Goal: Transaction & Acquisition: Purchase product/service

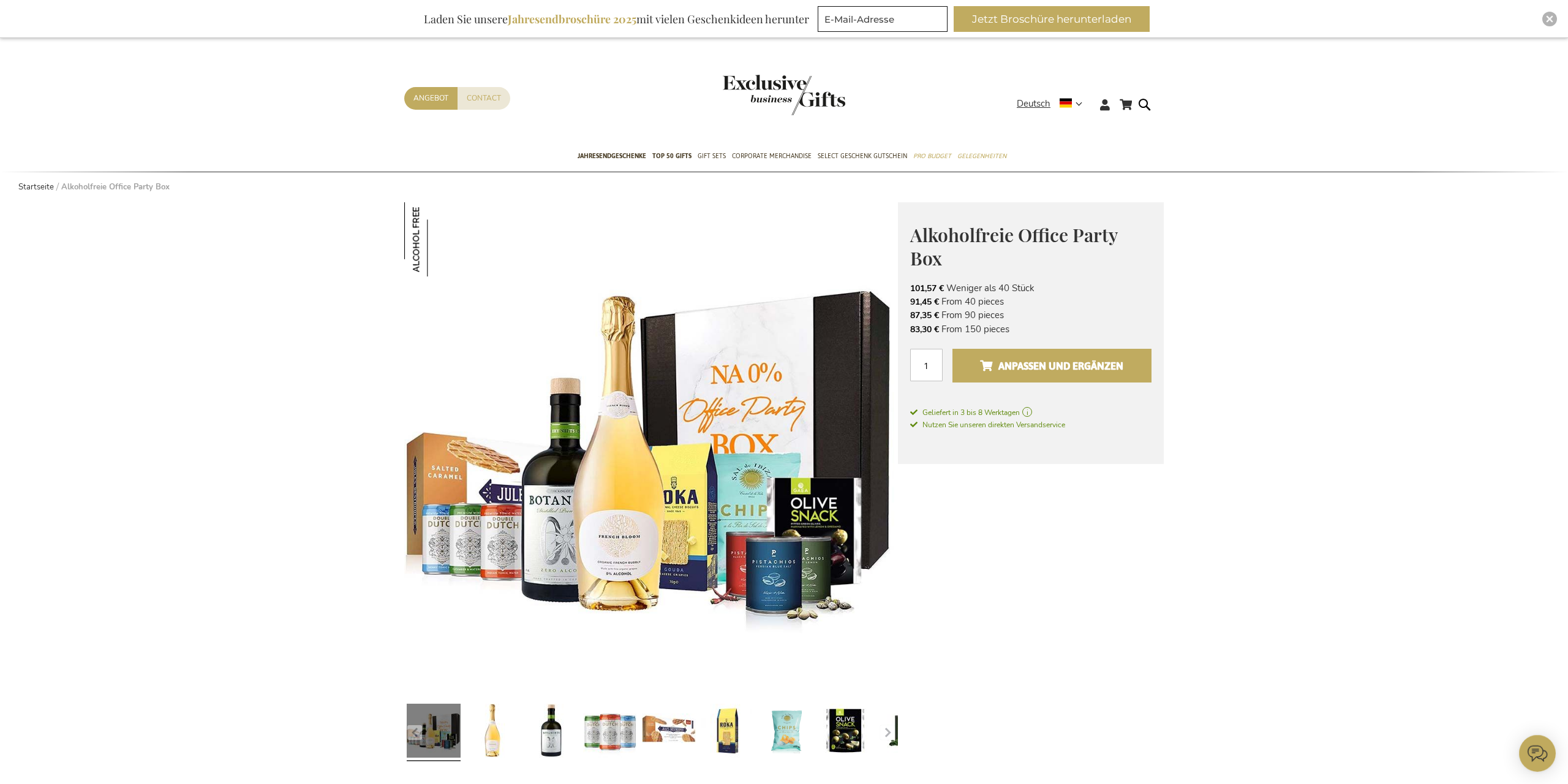
click at [1040, 356] on button "Anpassen und ergänzen" at bounding box center [1051, 365] width 199 height 33
click at [1011, 352] on button "Anpassen und ergänzen" at bounding box center [1051, 365] width 199 height 33
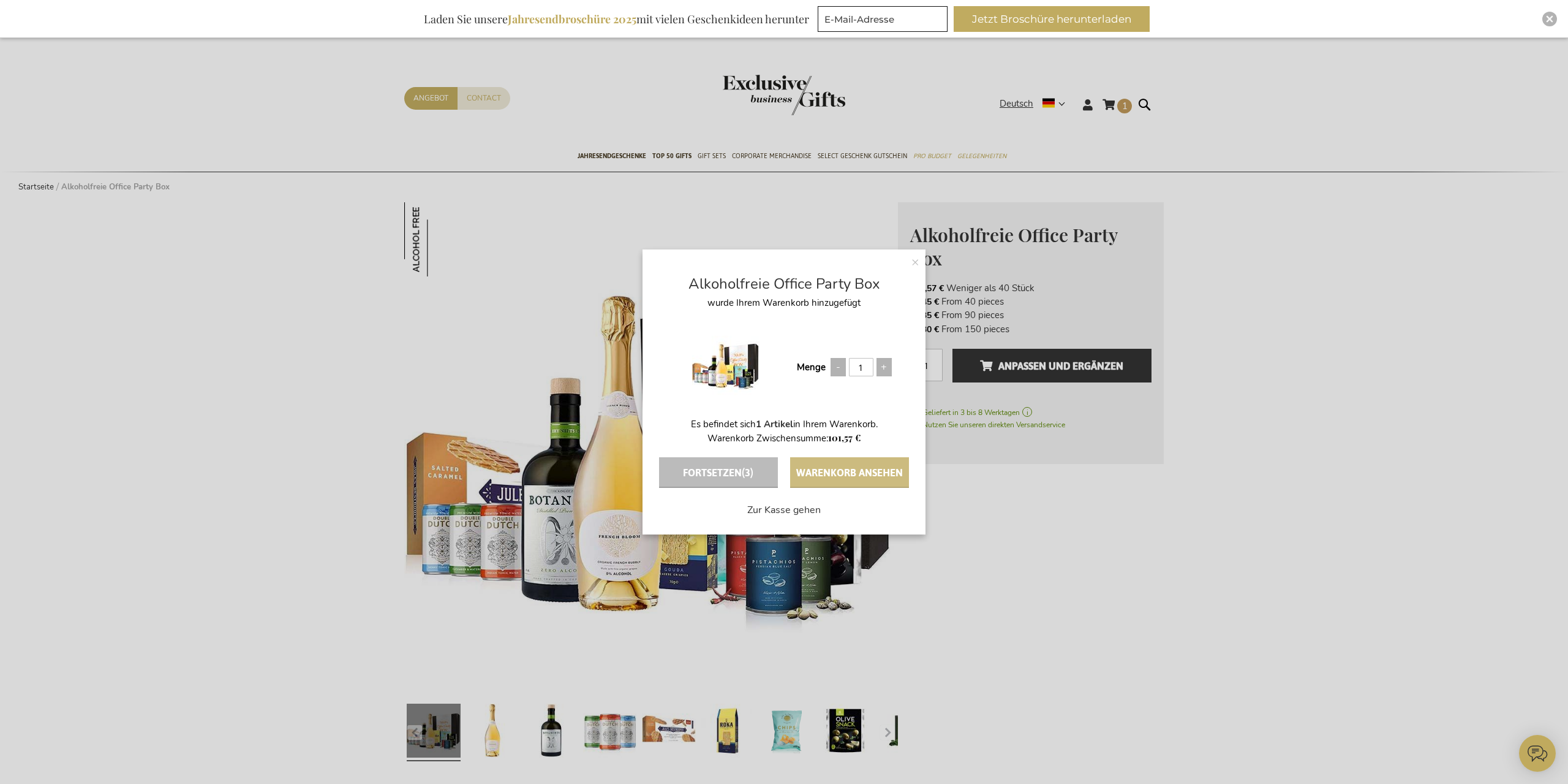
click at [848, 467] on button "Warenkorb ansehen" at bounding box center [849, 472] width 118 height 31
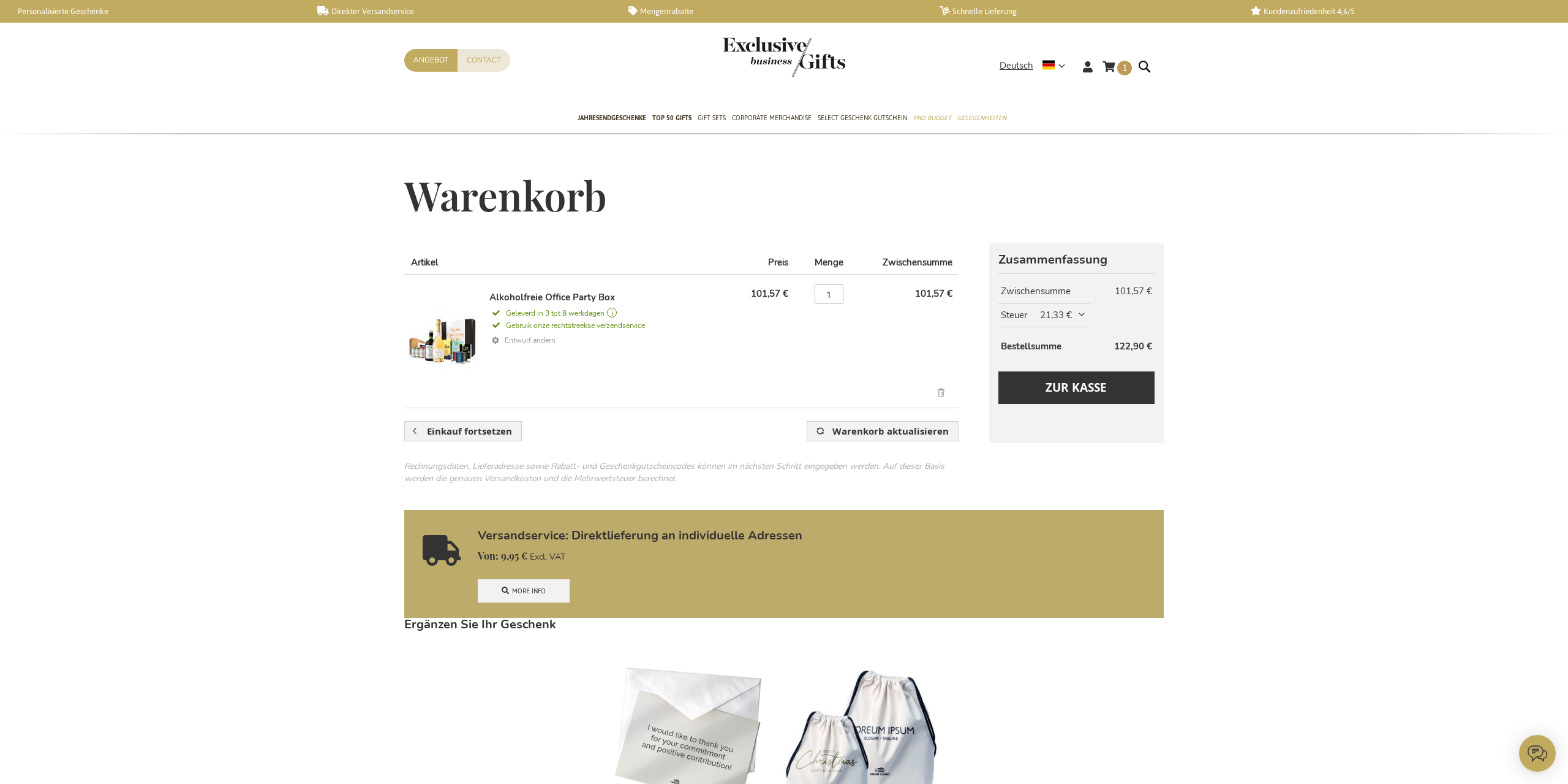
click at [537, 341] on link "Entwurf ändern" at bounding box center [606, 341] width 234 height 18
click at [1106, 401] on button "Zur Kasse" at bounding box center [1077, 387] width 156 height 32
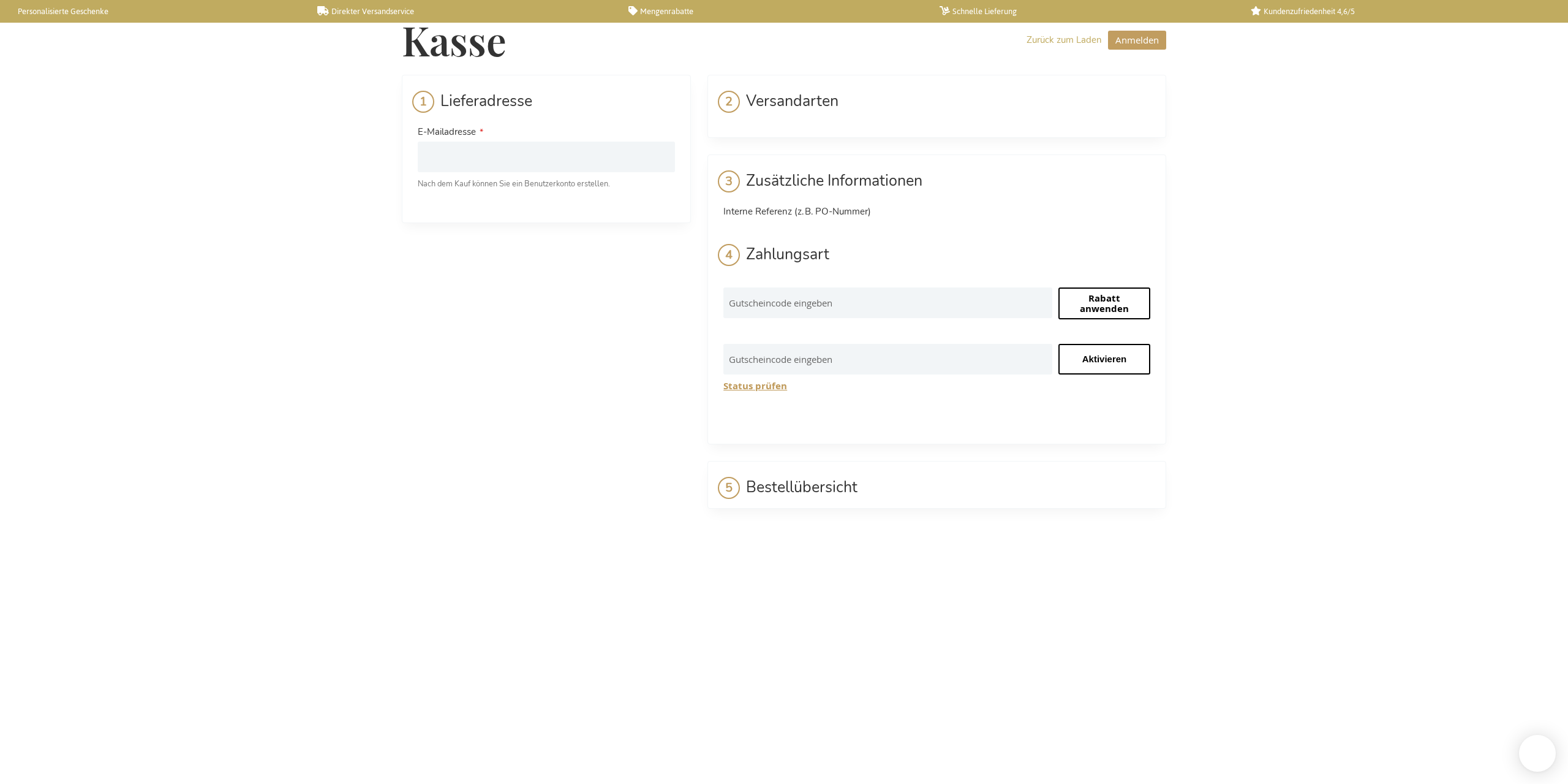
select select "BE"
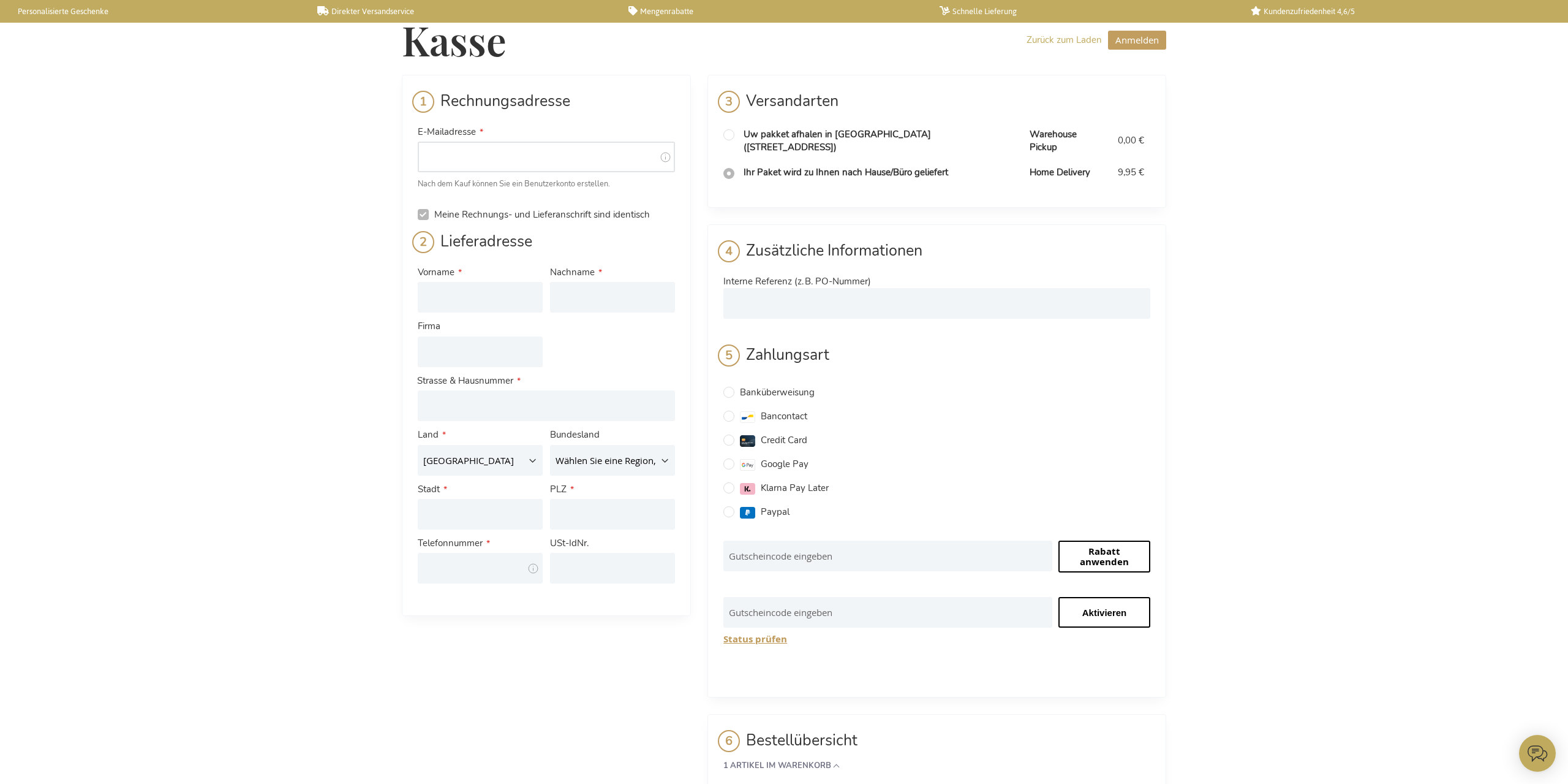
click at [488, 163] on input "E-Mailadresse" at bounding box center [546, 156] width 257 height 31
click at [508, 156] on input "[EMAIL_ADDRESS][DOMAIN_NAME]" at bounding box center [546, 156] width 257 height 31
click at [505, 155] on input "[EMAIL_ADDRESS][DOMAIN_NAME]" at bounding box center [546, 156] width 257 height 31
type input "[EMAIL_ADDRESS][DOMAIN_NAME]"
click at [449, 312] on input "Vorname" at bounding box center [480, 297] width 125 height 31
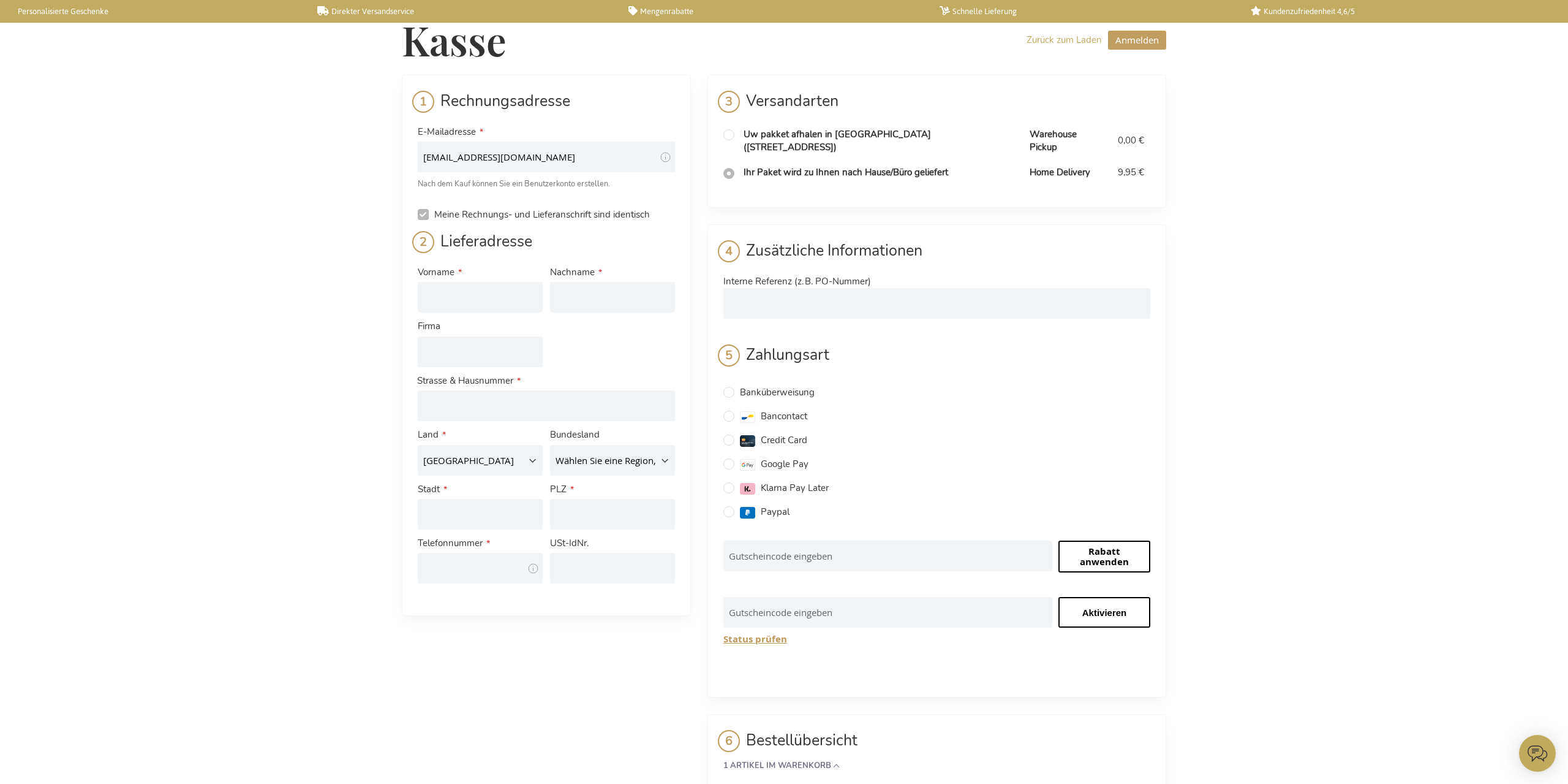
click at [469, 330] on div "Firma" at bounding box center [480, 342] width 132 height 54
click at [480, 349] on input "Firma" at bounding box center [480, 351] width 125 height 31
type input "TNG Technology Consulting GmbH"
click at [521, 412] on input "Straße: Line 1" at bounding box center [546, 406] width 257 height 31
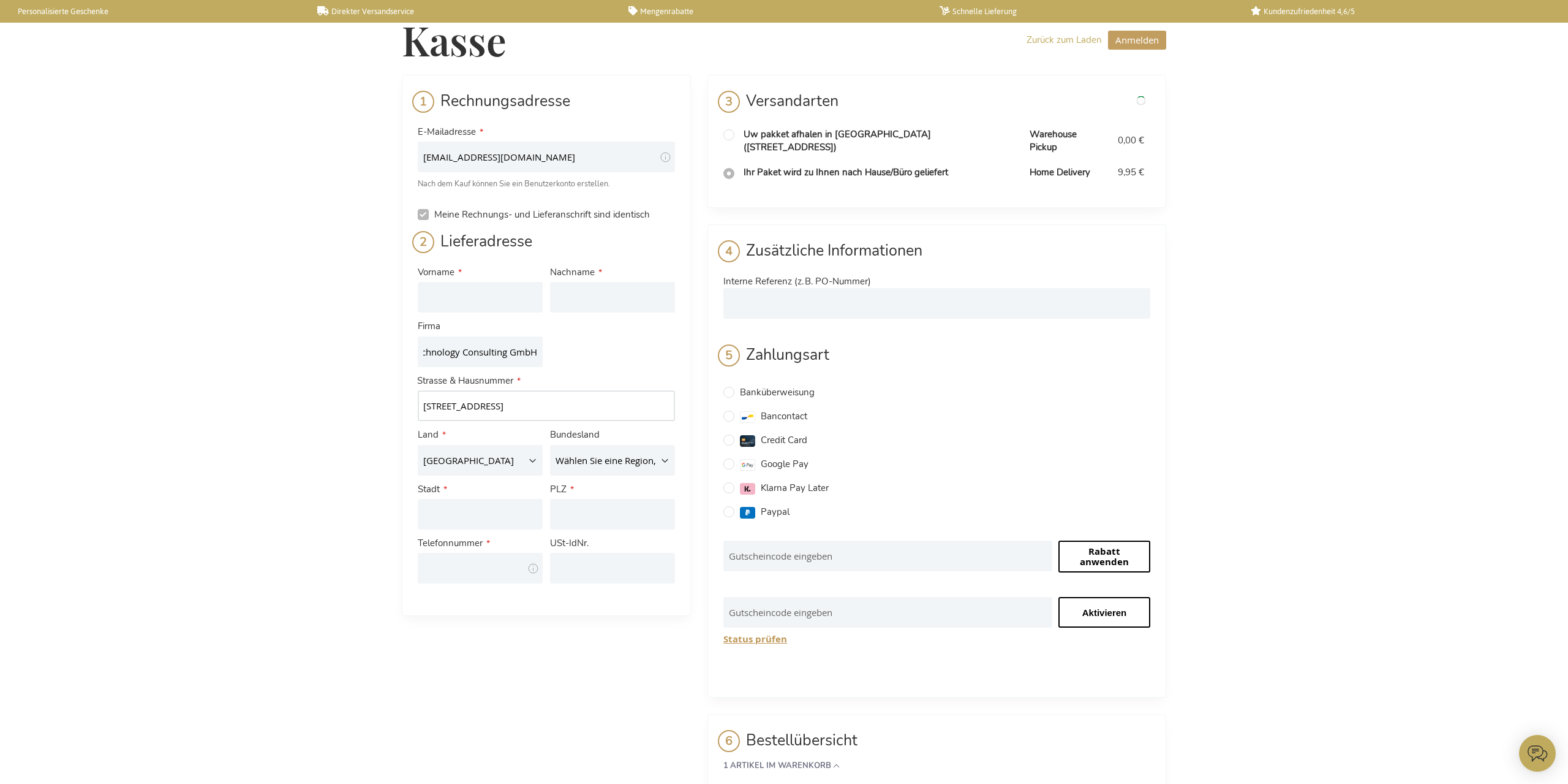
type input "[STREET_ADDRESS]"
click at [548, 461] on div "Bundesland Wählen Sie eine Region, Bundesland oder Provinz. [GEOGRAPHIC_DATA] […" at bounding box center [612, 451] width 132 height 54
select select "DE"
click option "[GEOGRAPHIC_DATA]" at bounding box center [0, 0] width 0 height 0
click at [550, 445] on select "Wählen Sie eine Region, Bundesland oder Provinz. [GEOGRAPHIC_DATA] [GEOGRAPHIC_…" at bounding box center [612, 460] width 125 height 31
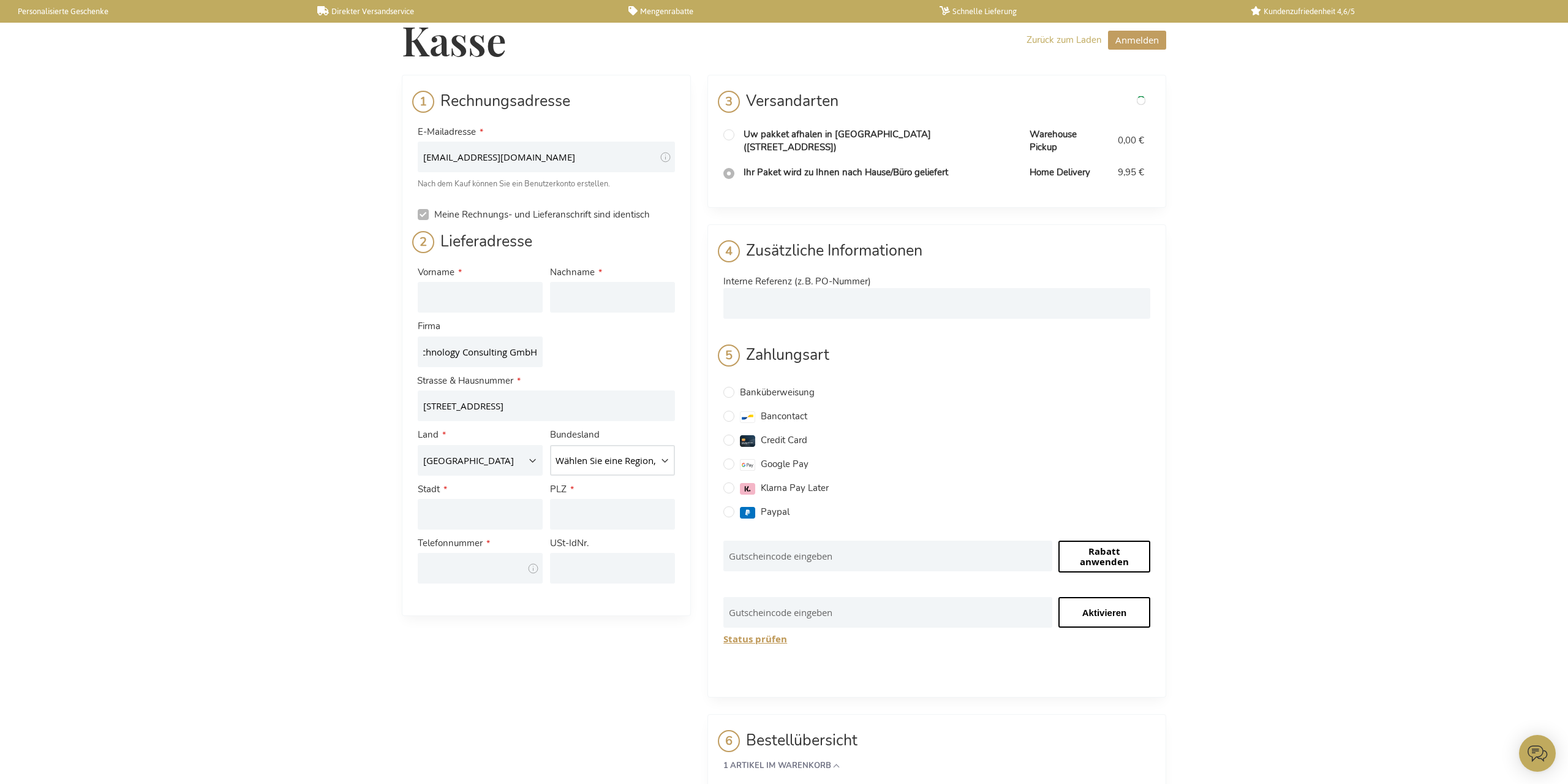
select select "81"
click option "[GEOGRAPHIC_DATA]" at bounding box center [0, 0] width 0 height 0
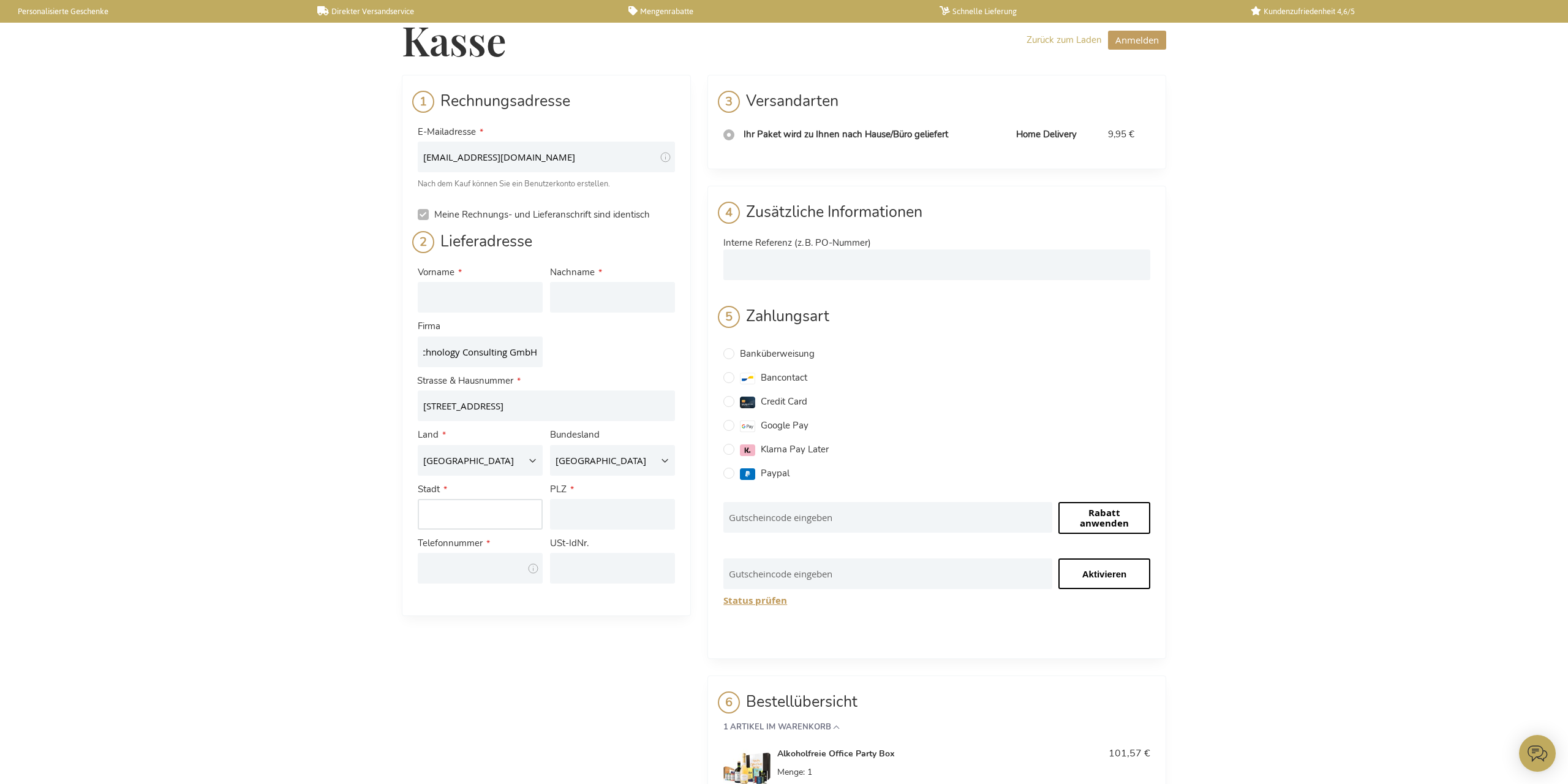
click at [491, 516] on input "Stadt" at bounding box center [480, 514] width 125 height 31
type input "[GEOGRAPHIC_DATA]"
click at [596, 521] on input "PLZ" at bounding box center [612, 514] width 125 height 31
type input "81925"
click at [490, 559] on input "Telefonnummer" at bounding box center [480, 568] width 125 height 31
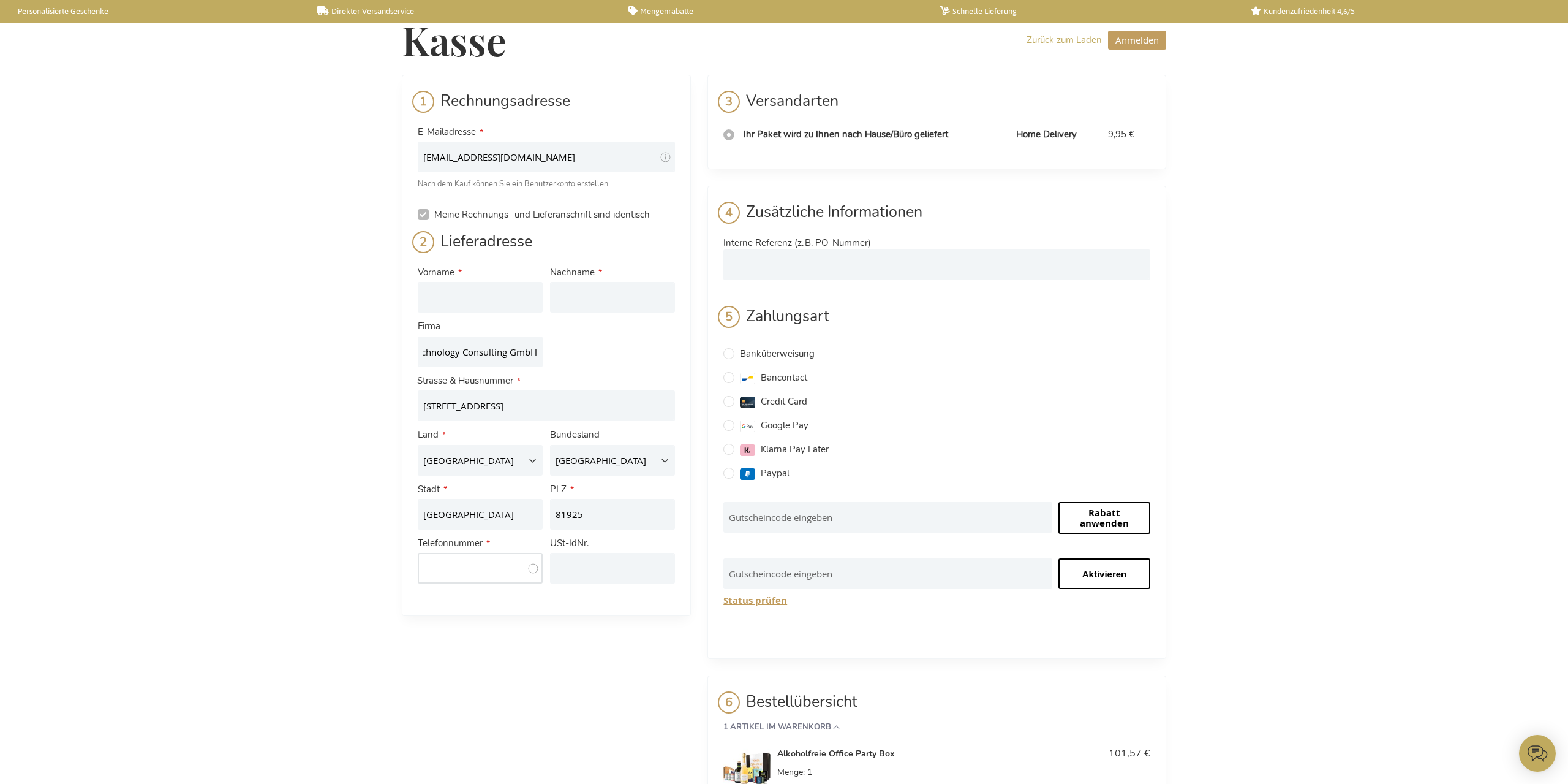
paste input "+49892158996-6"
type input "+49892158996-6"
click at [607, 568] on input "USt-IdNr." at bounding box center [612, 568] width 125 height 31
paste input "DE212842911"
type input "DE212842911"
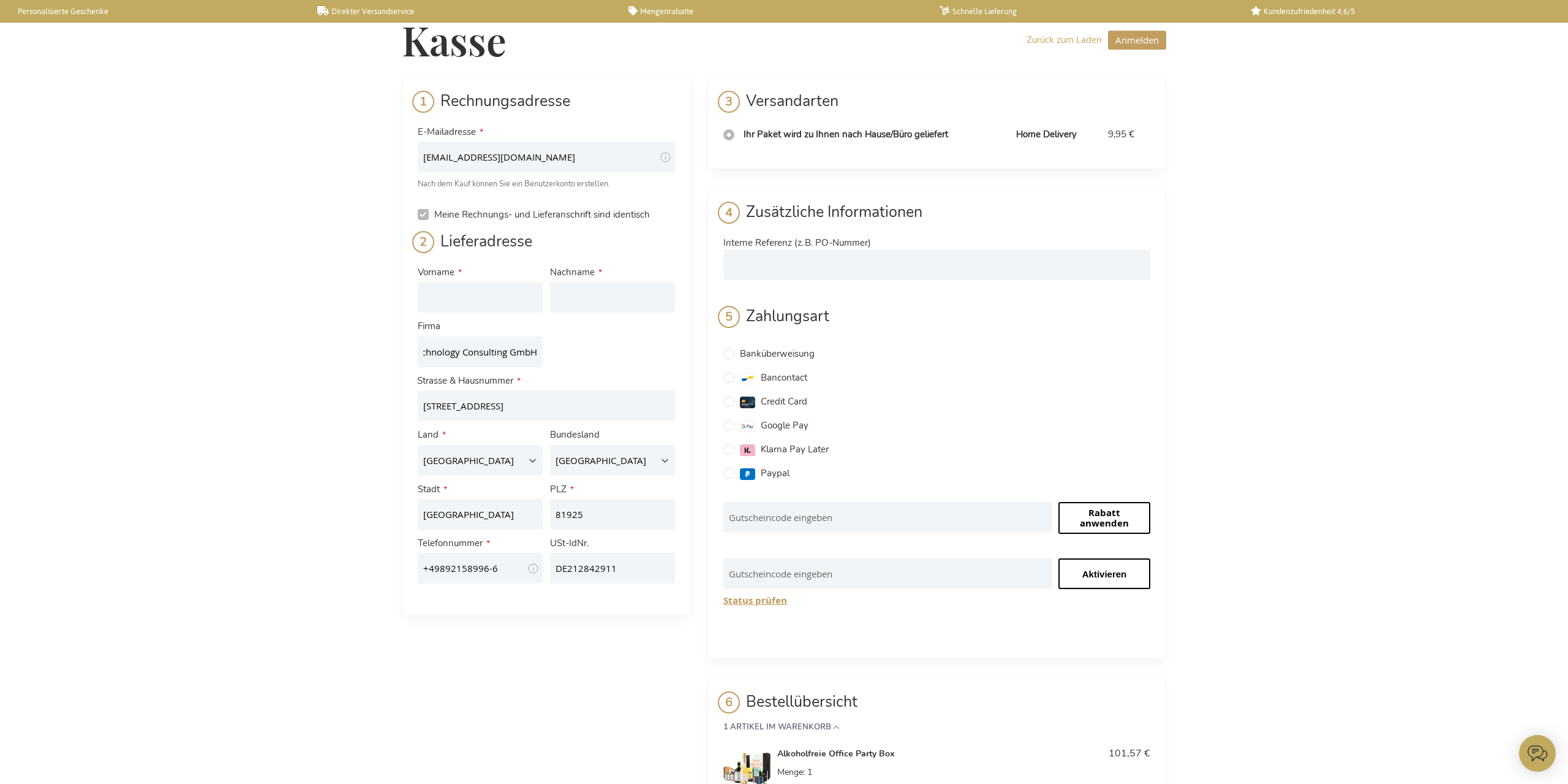
click at [589, 629] on div "Rechnungsadresse E-Mailadresse [EMAIL_ADDRESS][DOMAIN_NAME] Tooltip Hierhin wer…" at bounding box center [784, 518] width 764 height 887
click at [496, 289] on input "Vorname" at bounding box center [480, 297] width 125 height 31
click at [506, 350] on input "TNG Technology Consulting GmbH" at bounding box center [480, 351] width 125 height 31
drag, startPoint x: 506, startPoint y: 350, endPoint x: 390, endPoint y: 342, distance: 116.3
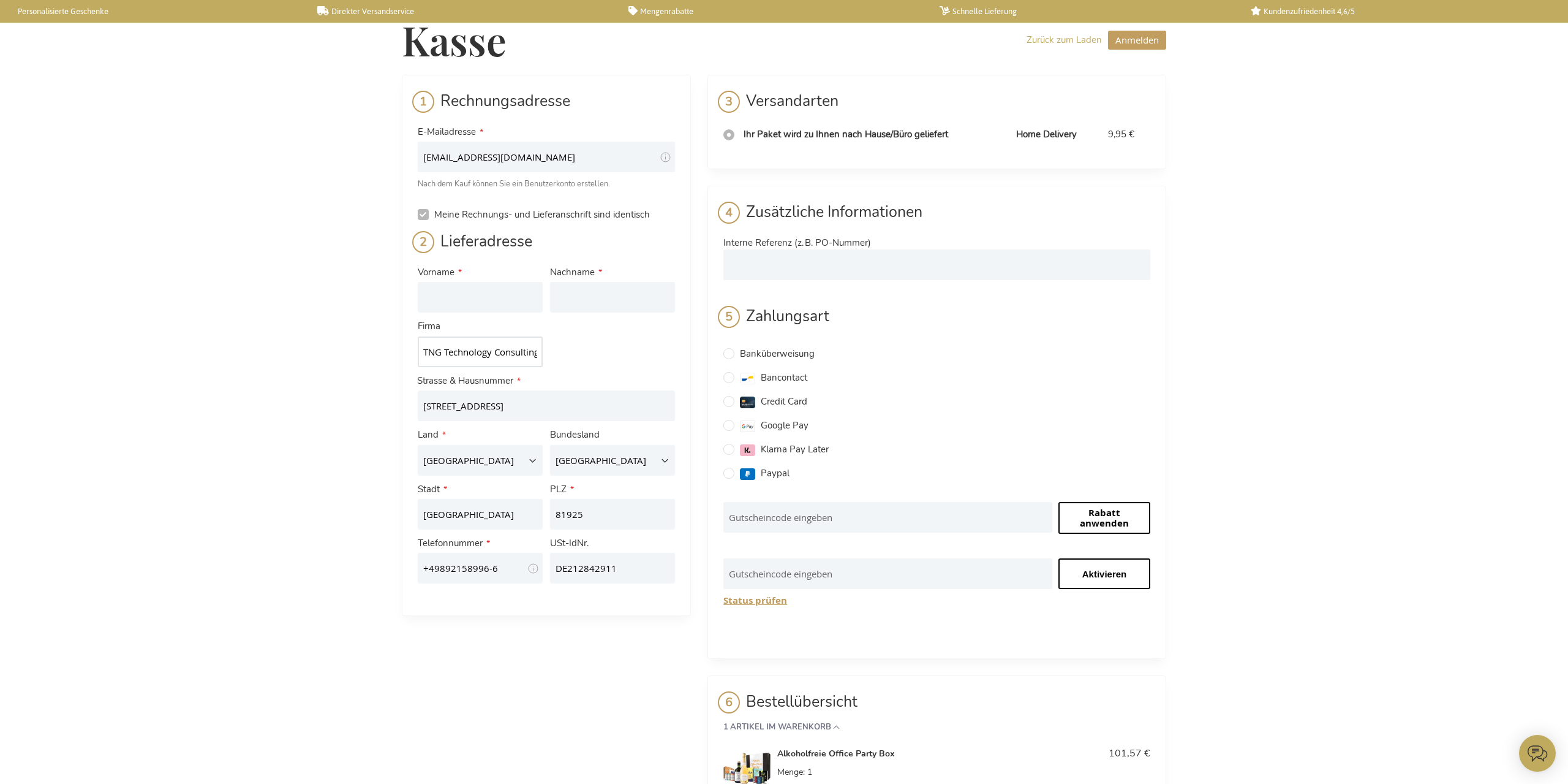
click at [418, 342] on input "TNG Technology Consulting GmbH" at bounding box center [480, 351] width 125 height 31
click at [539, 370] on div "Firma TNG Technology Consulting GmbH" at bounding box center [480, 342] width 132 height 54
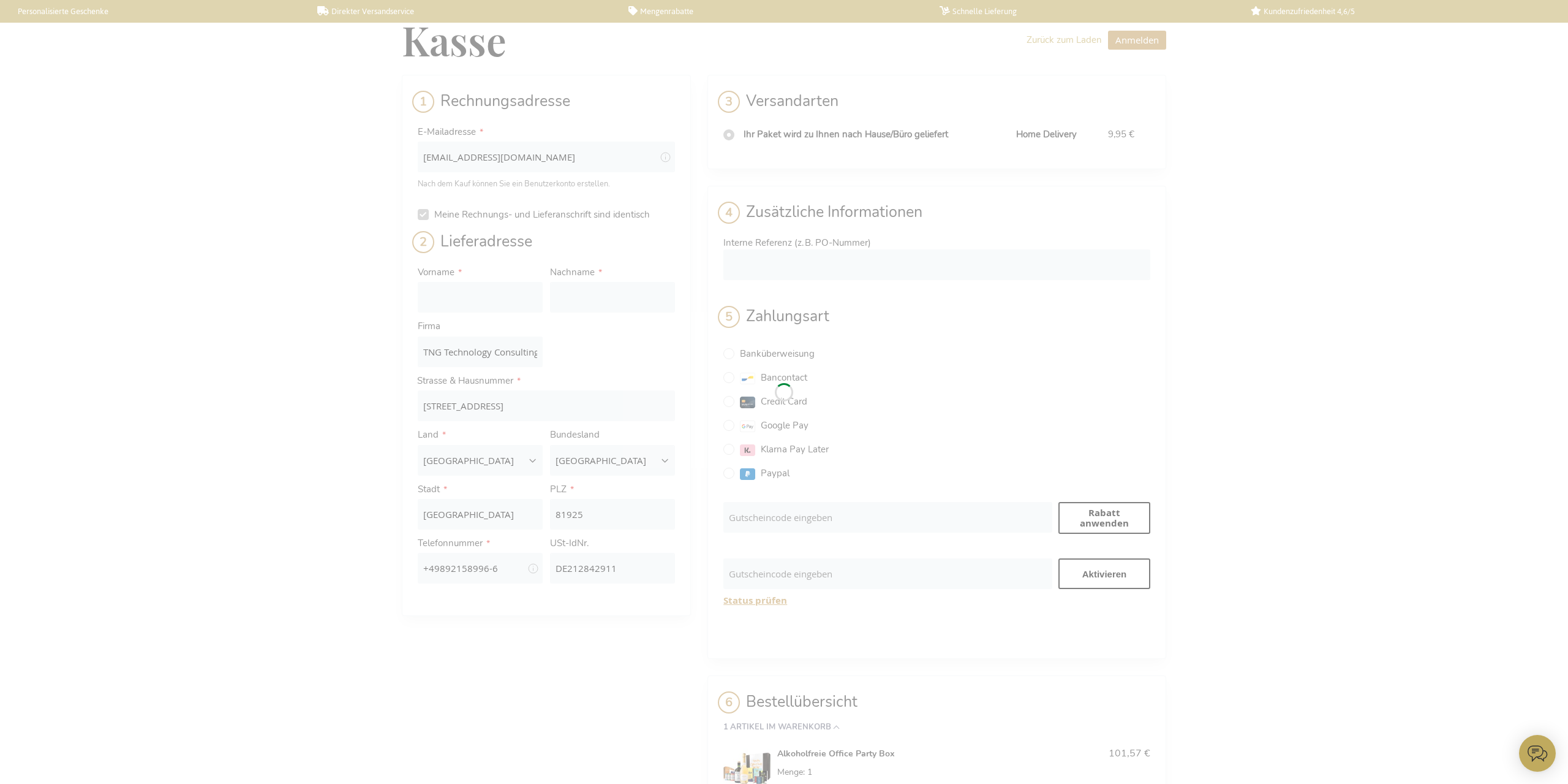
click at [500, 289] on div "Bitte warten..." at bounding box center [784, 392] width 1568 height 784
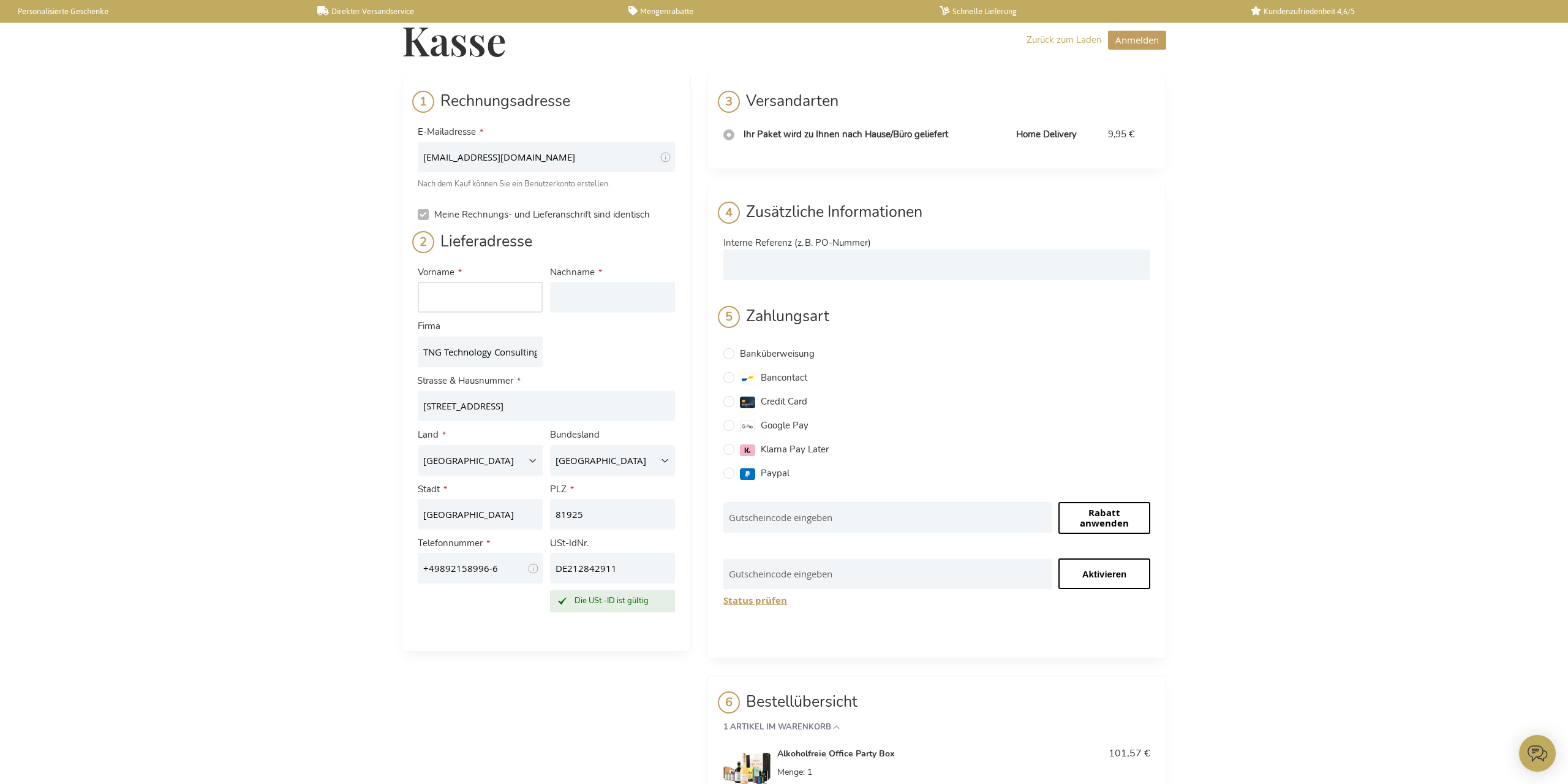
click at [500, 289] on input "Vorname" at bounding box center [480, 297] width 125 height 31
type input "[PERSON_NAME]"
type input "Hettche"
click at [636, 248] on div "Lieferadresse" at bounding box center [546, 247] width 257 height 32
click at [629, 318] on div "Vorname [PERSON_NAME] Nachname Hettche Firma TNG Technology Consulting GmbH Str…" at bounding box center [547, 442] width 265 height 360
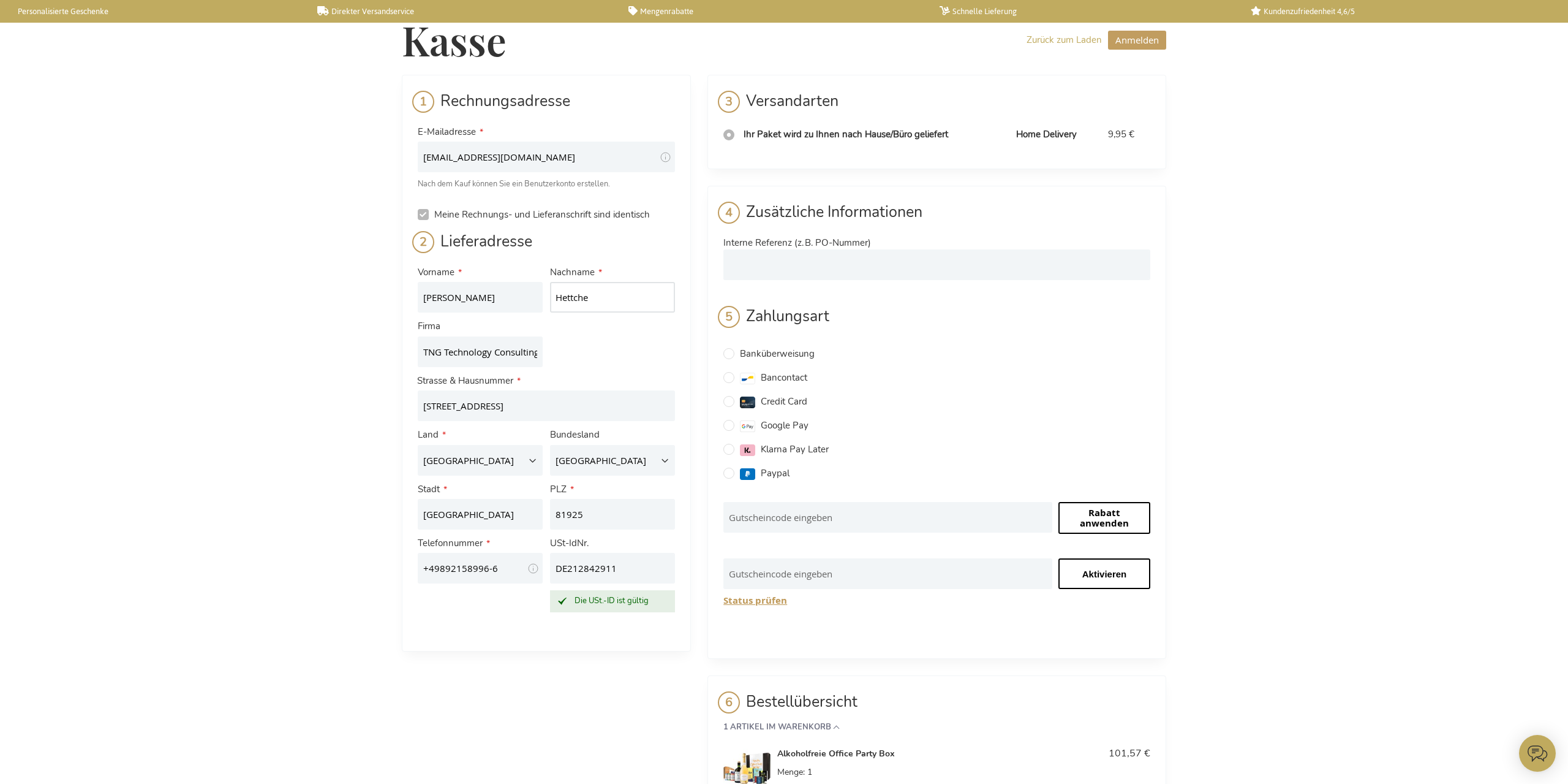
click at [630, 301] on input "Hettche" at bounding box center [612, 297] width 125 height 31
drag, startPoint x: 522, startPoint y: 344, endPoint x: 562, endPoint y: 344, distance: 40.0
click at [542, 344] on input "TNG Technology Consulting GmbH" at bounding box center [480, 351] width 125 height 31
click at [534, 356] on input "TNG Technology Consulting GmbH" at bounding box center [480, 351] width 125 height 31
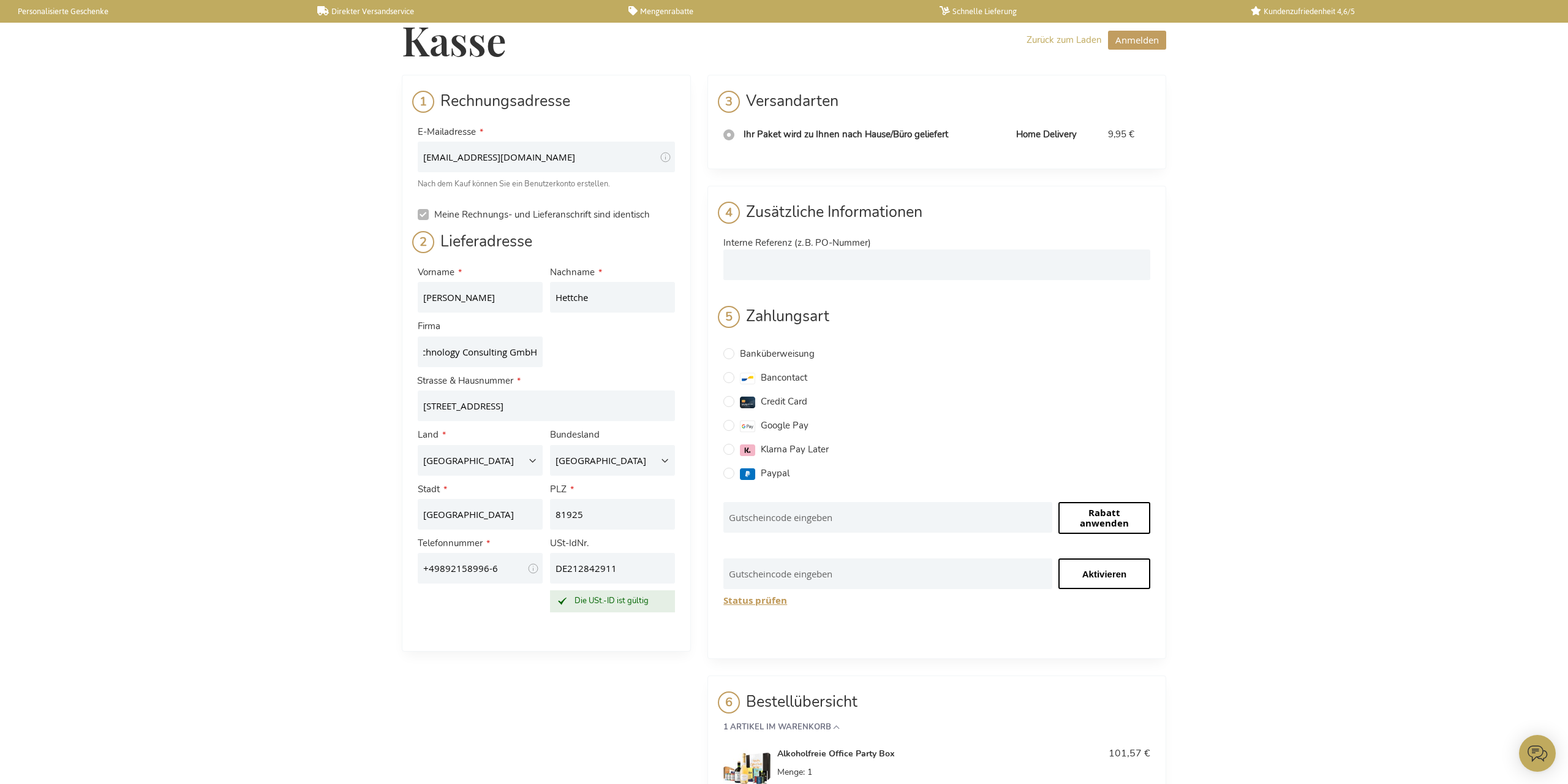
click at [559, 346] on div "Vorname [PERSON_NAME] Nachname Hettche Firma TNG Technology Consulting GmbH Str…" at bounding box center [547, 442] width 265 height 360
drag, startPoint x: 498, startPoint y: 351, endPoint x: 384, endPoint y: 349, distance: 114.0
click at [418, 349] on input "TNG Technology Consulting GmbH" at bounding box center [480, 351] width 125 height 31
click at [476, 350] on input "TNG Technology Consulting GmbH" at bounding box center [480, 351] width 125 height 31
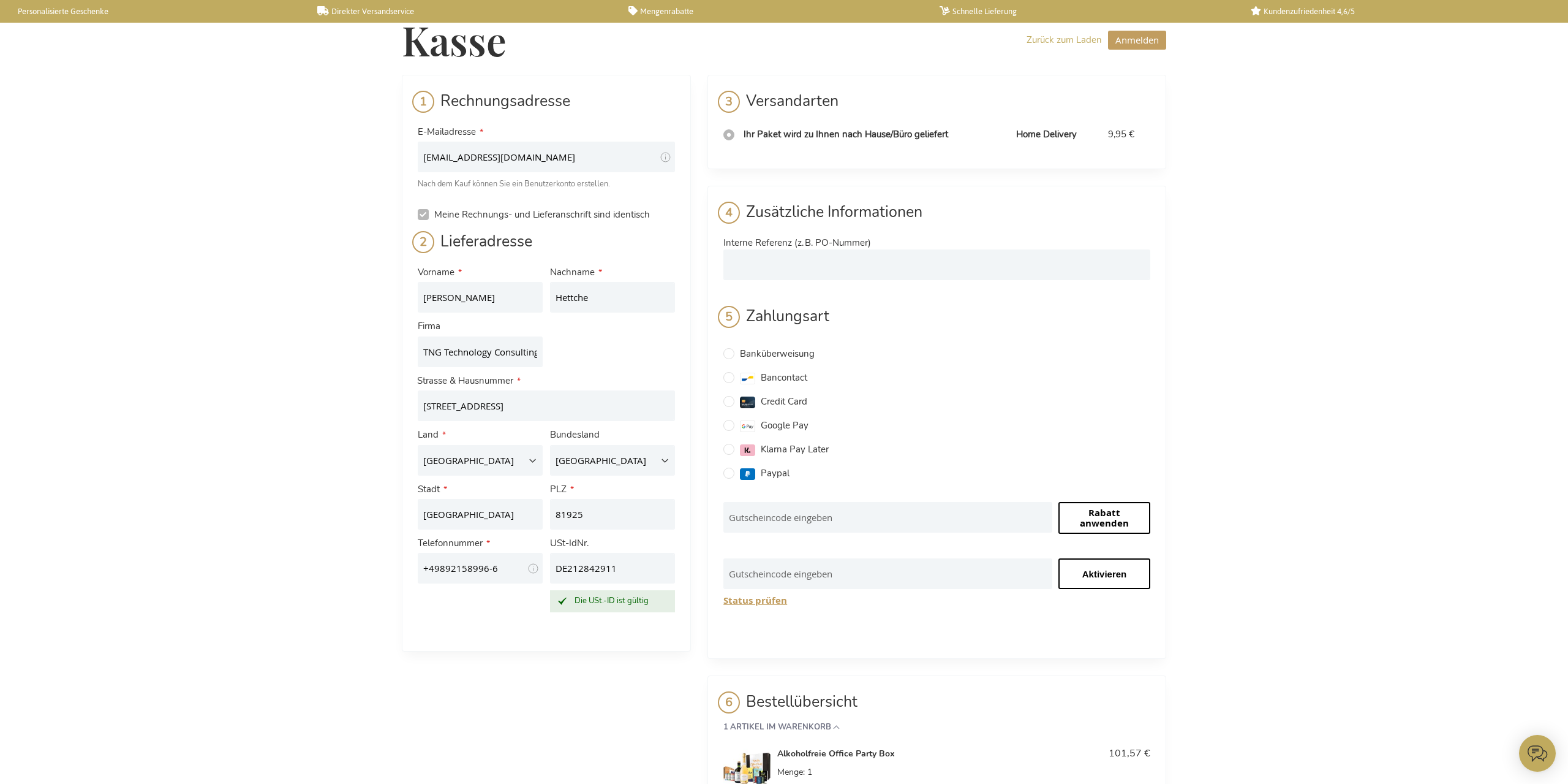
click at [577, 362] on div "Vorname [PERSON_NAME] Nachname Hettche Firma TNG Technology Consulting GmbH Str…" at bounding box center [547, 442] width 265 height 360
click at [623, 347] on div "Vorname [PERSON_NAME] Nachname Hettche Firma TNG Technology Consulting GmbH Str…" at bounding box center [547, 442] width 265 height 360
click at [734, 471] on input "Paypal" at bounding box center [728, 473] width 11 height 11
radio input "true"
checkbox input "false"
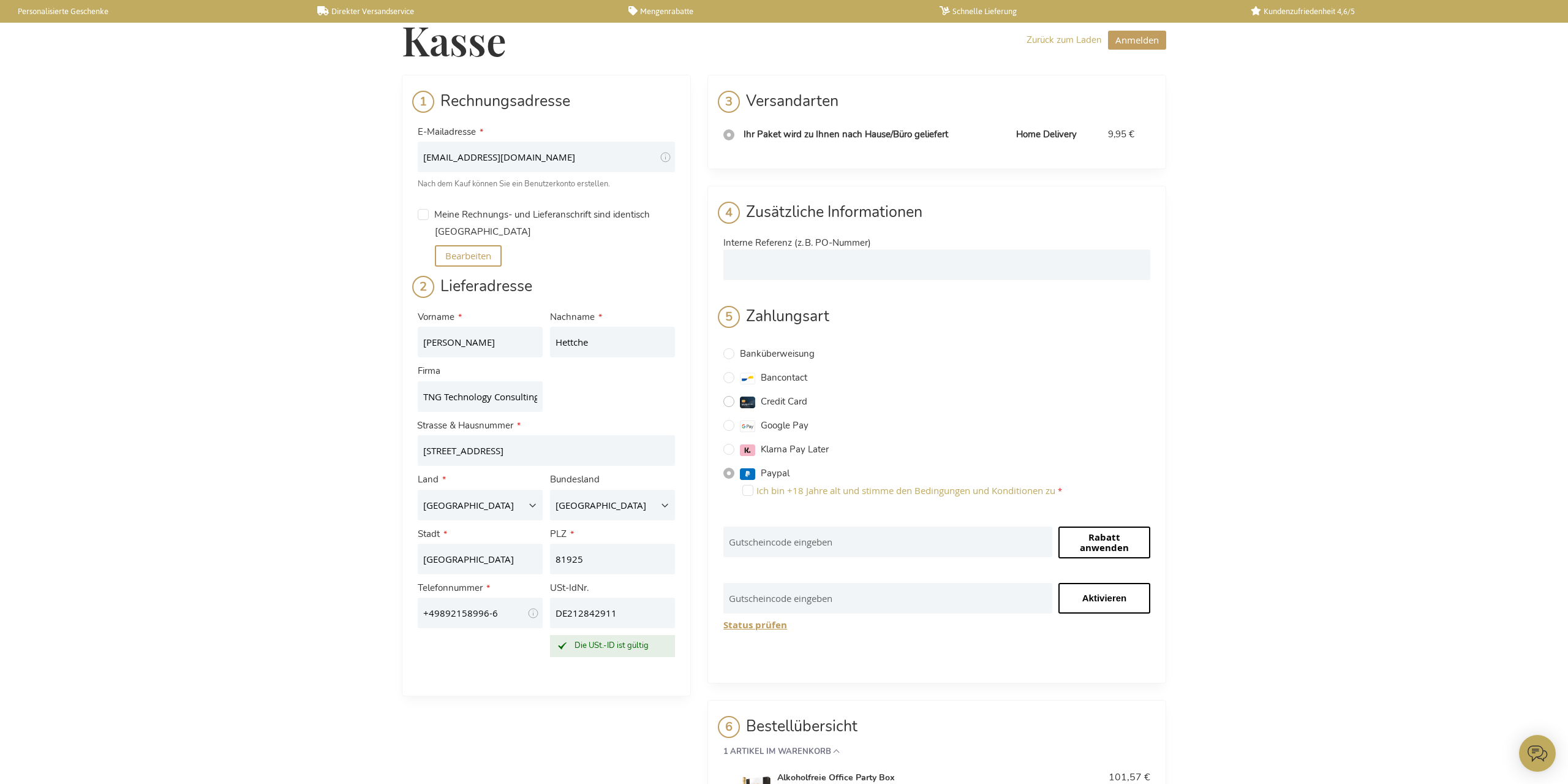
click at [729, 401] on input "Credit Card" at bounding box center [728, 401] width 11 height 11
radio input "true"
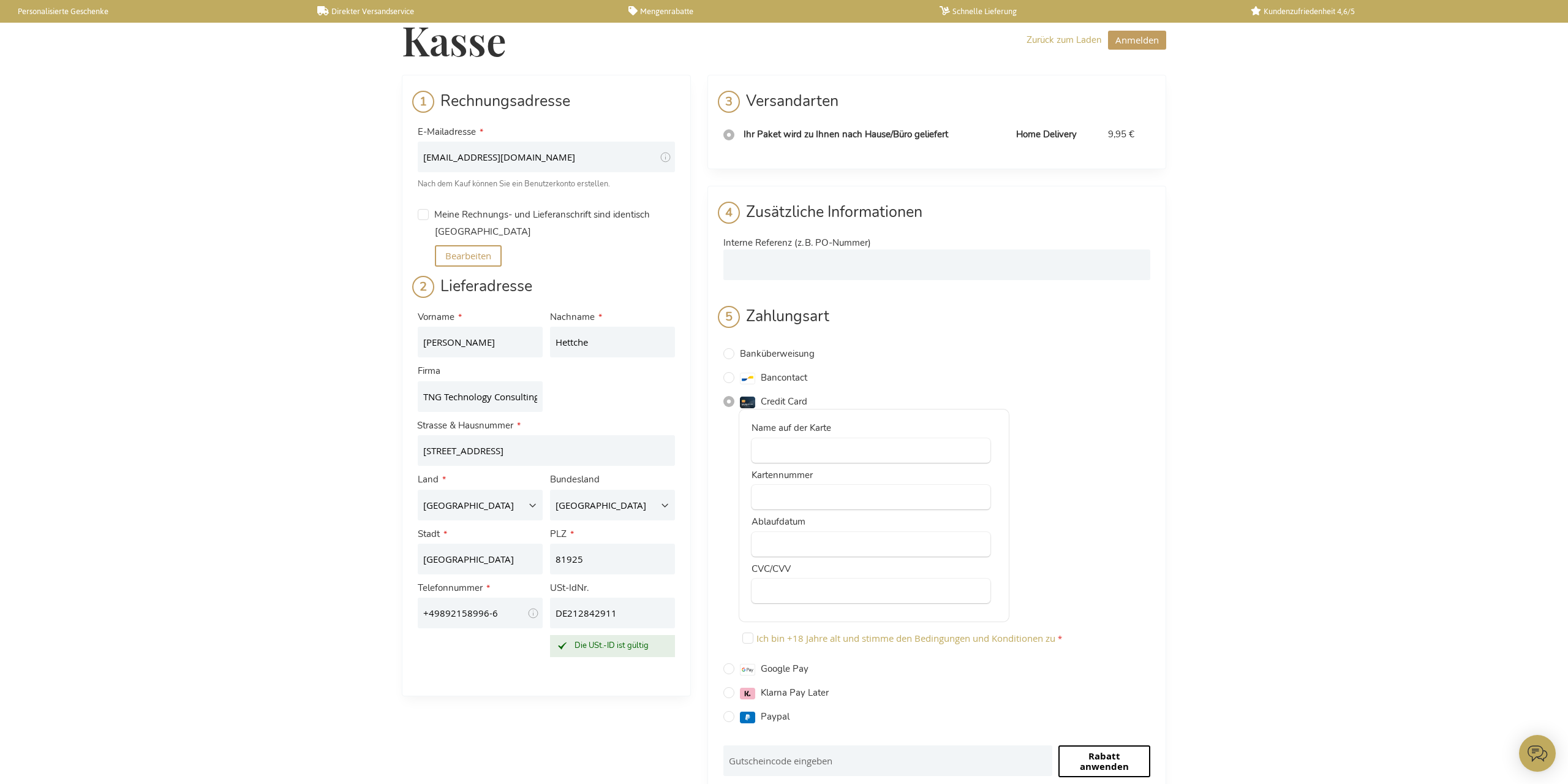
click at [588, 323] on span "Nachname" at bounding box center [572, 317] width 45 height 12
click at [588, 327] on input "Hettche" at bounding box center [612, 342] width 125 height 31
click at [598, 365] on div "Vorname [PERSON_NAME] Nachname Hettche Firma TNG Technology Consulting GmbH Str…" at bounding box center [547, 487] width 265 height 360
click at [602, 394] on div "Vorname [PERSON_NAME] Nachname Hettche Firma TNG Technology Consulting GmbH Str…" at bounding box center [547, 487] width 265 height 360
click at [584, 252] on div ", [GEOGRAPHIC_DATA] Bearbeiten" at bounding box center [546, 245] width 257 height 43
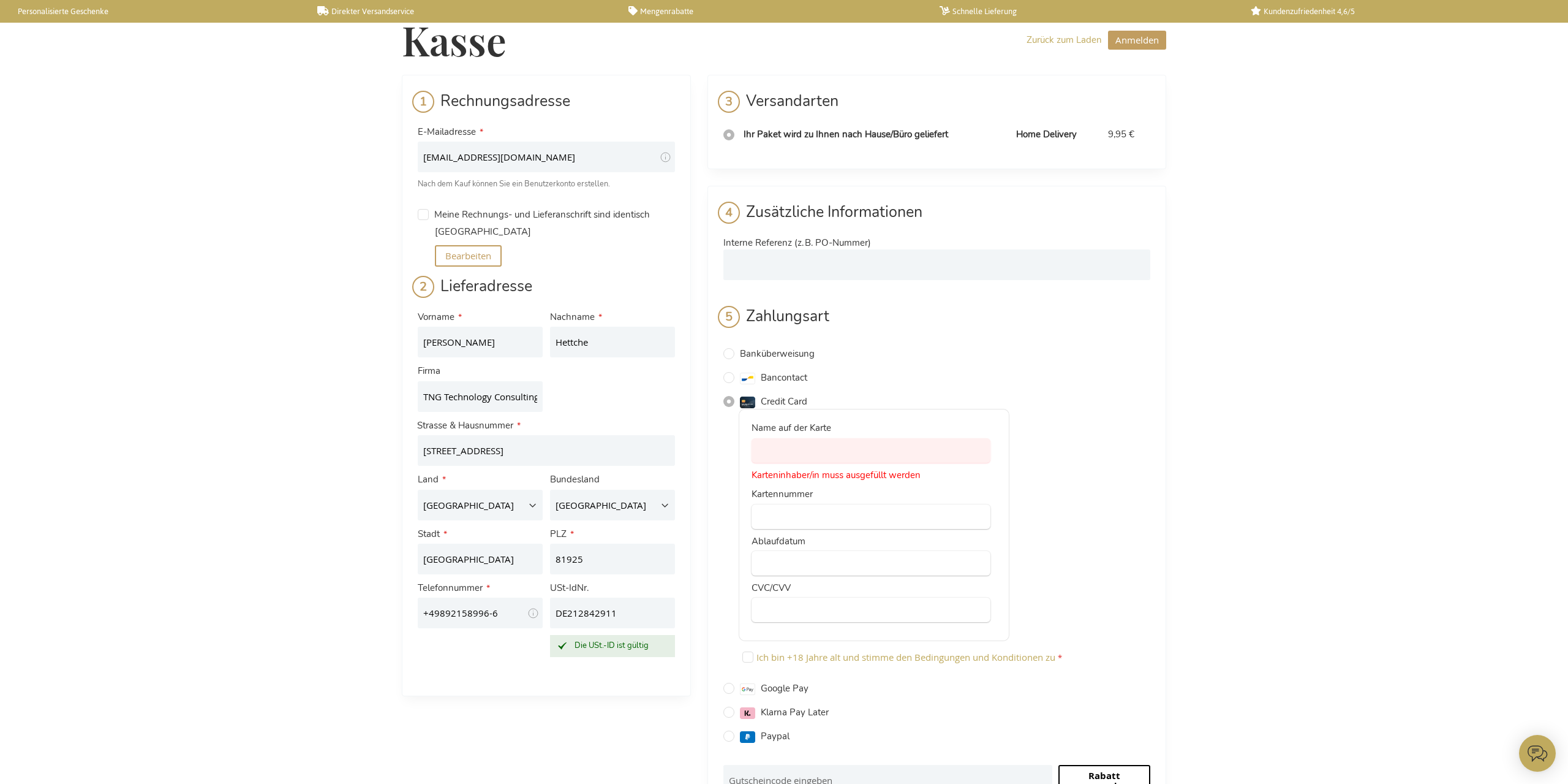
click at [1094, 444] on div "Name auf der Karte Karteninhaber/in muss ausgefüllt werden Kartennummer Ablaufd…" at bounding box center [936, 540] width 427 height 263
click at [811, 547] on div "Name auf der Karte Karteninhaber/in muss ausgefüllt werden Kartennummer Ablaufd…" at bounding box center [874, 525] width 271 height 233
click at [791, 527] on div at bounding box center [871, 517] width 239 height 25
click at [805, 552] on div at bounding box center [871, 564] width 239 height 25
click at [822, 458] on div at bounding box center [871, 450] width 239 height 25
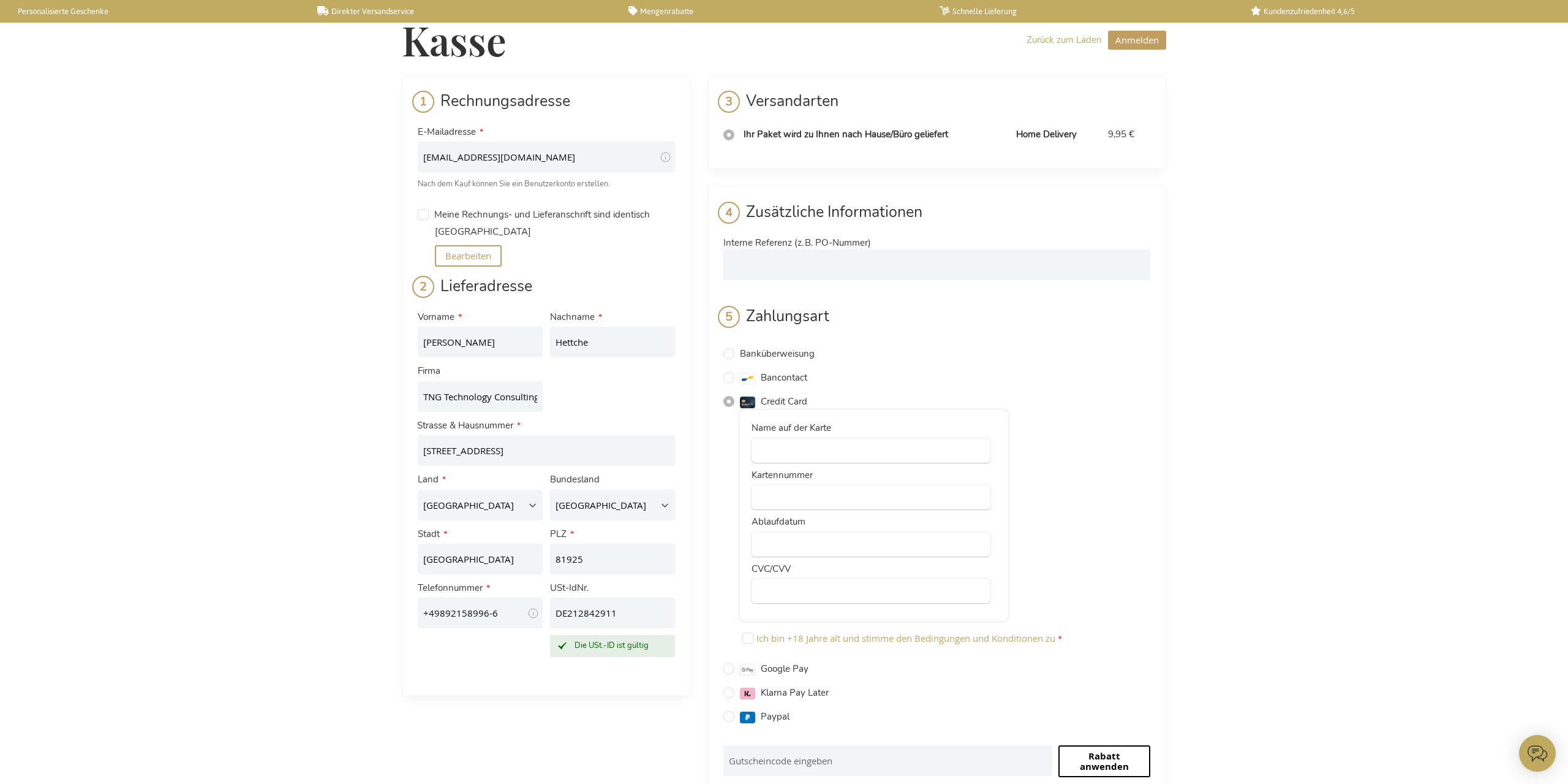
click at [1058, 529] on div "Name auf der Karte Kartennummer Ablaufdatum CVC/CVV Ich bin +18 Jahre alt und s…" at bounding box center [936, 530] width 427 height 243
click at [922, 646] on div "Ich bin +18 Jahre alt und stimme den Bedingungen und Konditionen zu" at bounding box center [944, 640] width 412 height 24
click at [750, 637] on input "Ich bin +18 Jahre alt und stimme den Bedingungen und Konditionen zu" at bounding box center [748, 637] width 11 height 11
checkbox input "true"
click at [1086, 550] on div "Name auf der Karte Kartennummer Ablaufdatum CVC/CVV Ich bin +18 Jahre alt und s…" at bounding box center [936, 530] width 427 height 243
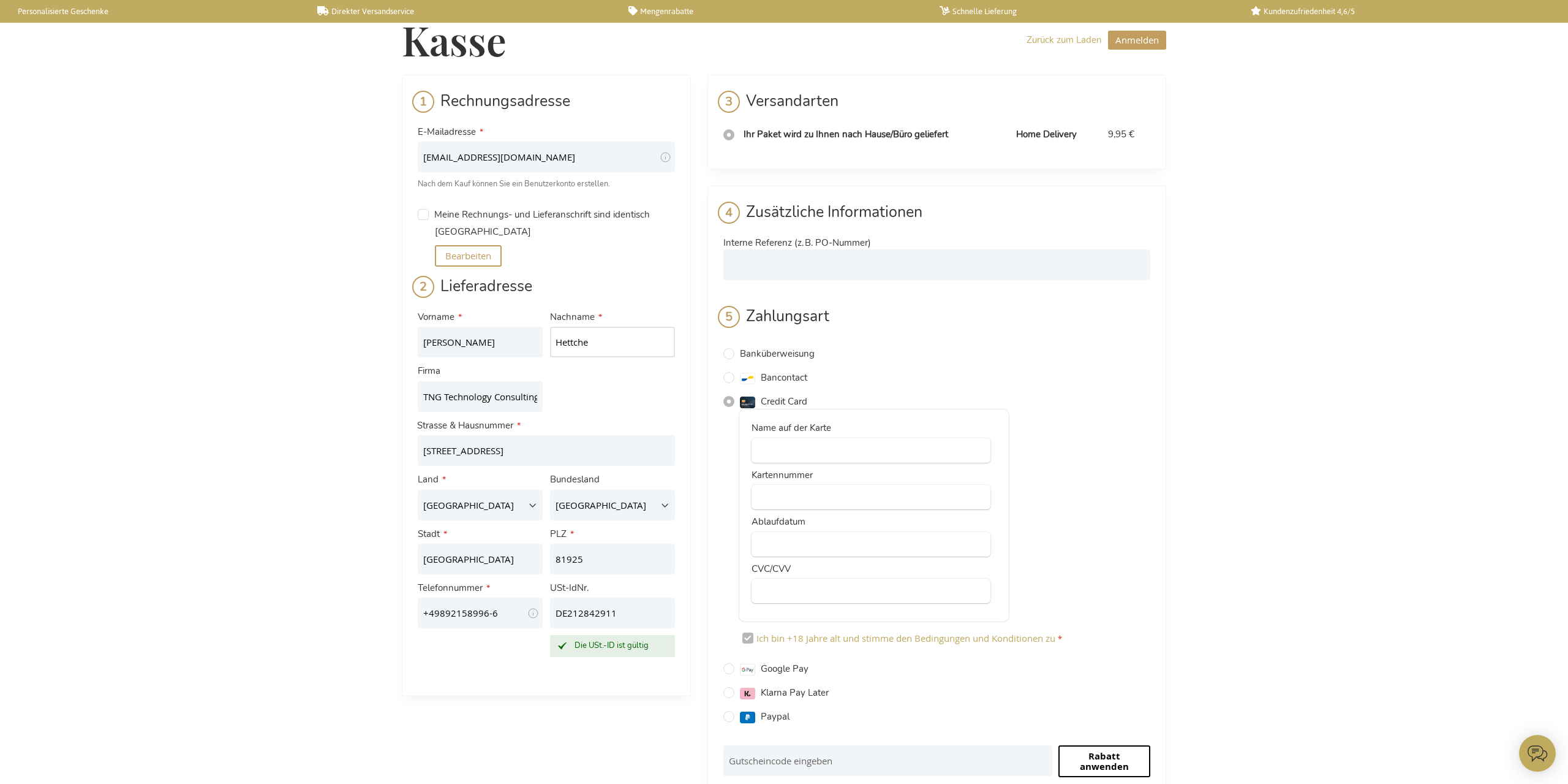
click at [605, 349] on input "Hettche" at bounding box center [612, 342] width 125 height 31
type input "Hettche (Recruiting)"
click at [1007, 346] on div "Zahlungsart Banküberweisung IBAN: [FINANCIAL_ID] (BIC: [SWIFT_CODE]) Bitte bezi…" at bounding box center [936, 519] width 427 height 428
drag, startPoint x: 514, startPoint y: 396, endPoint x: 566, endPoint y: 399, distance: 52.1
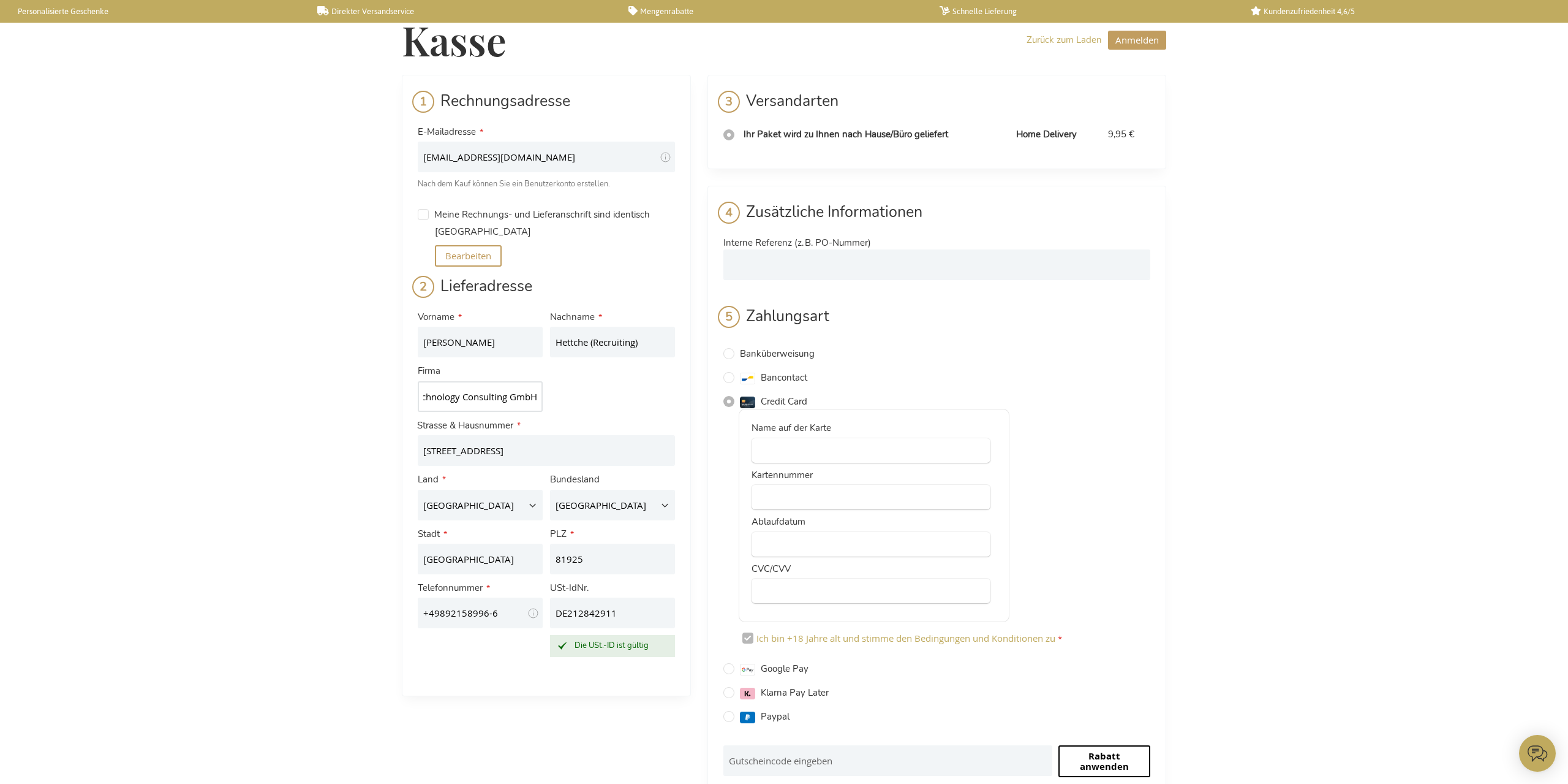
click at [542, 399] on input "TNG Technology Consulting GmbH" at bounding box center [480, 396] width 125 height 31
click at [566, 399] on div "Vorname [PERSON_NAME] Nachname Hettche (Recruiting) Firma TNG Technology Consul…" at bounding box center [547, 487] width 265 height 360
click at [526, 454] on input "[STREET_ADDRESS]" at bounding box center [546, 450] width 257 height 31
click at [1175, 560] on main "Kasse Zurück zum Laden [GEOGRAPHIC_DATA] Schließen [GEOGRAPHIC_DATA] E-Mailadre…" at bounding box center [784, 603] width 784 height 1206
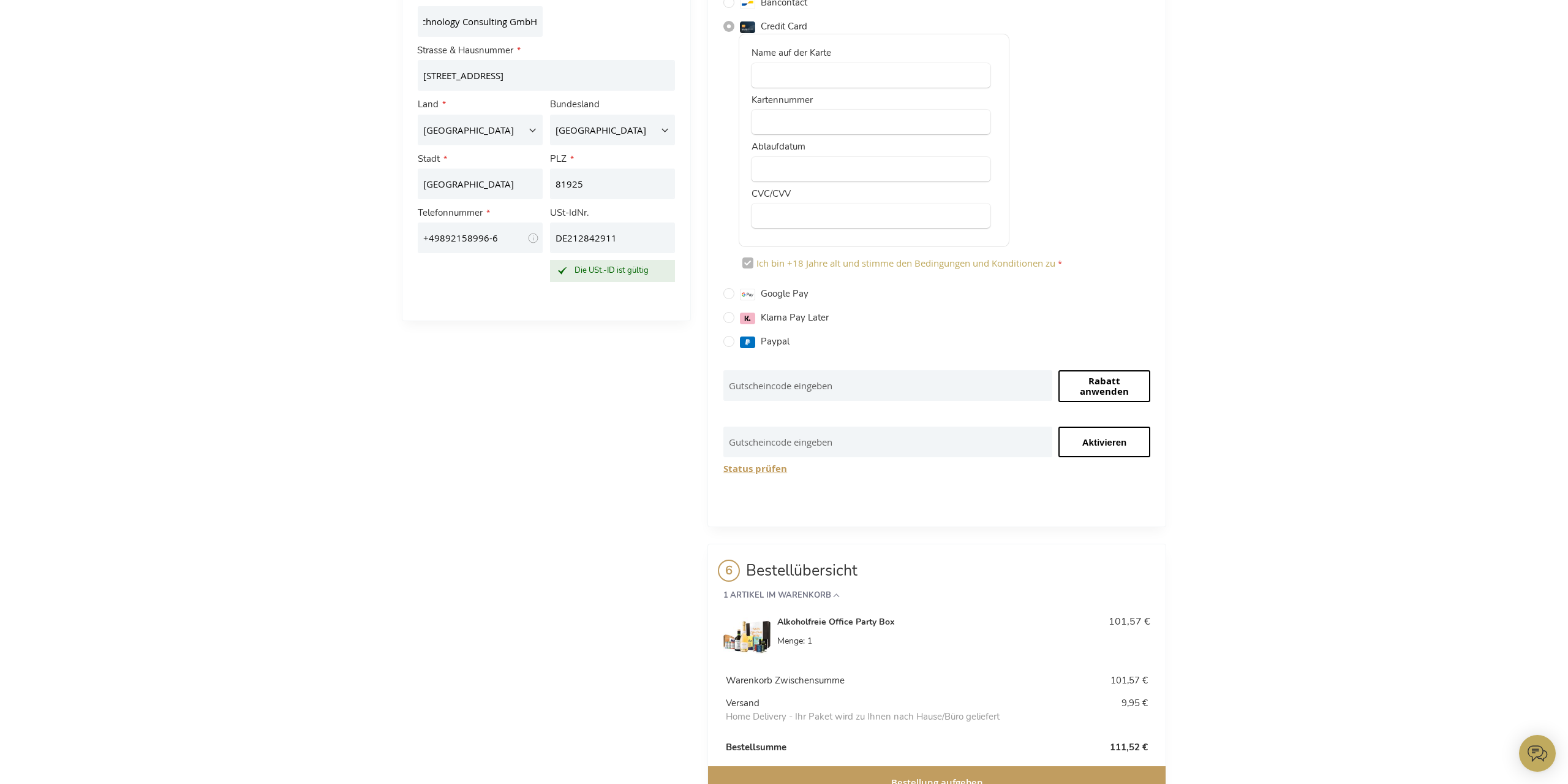
scroll to position [423, 0]
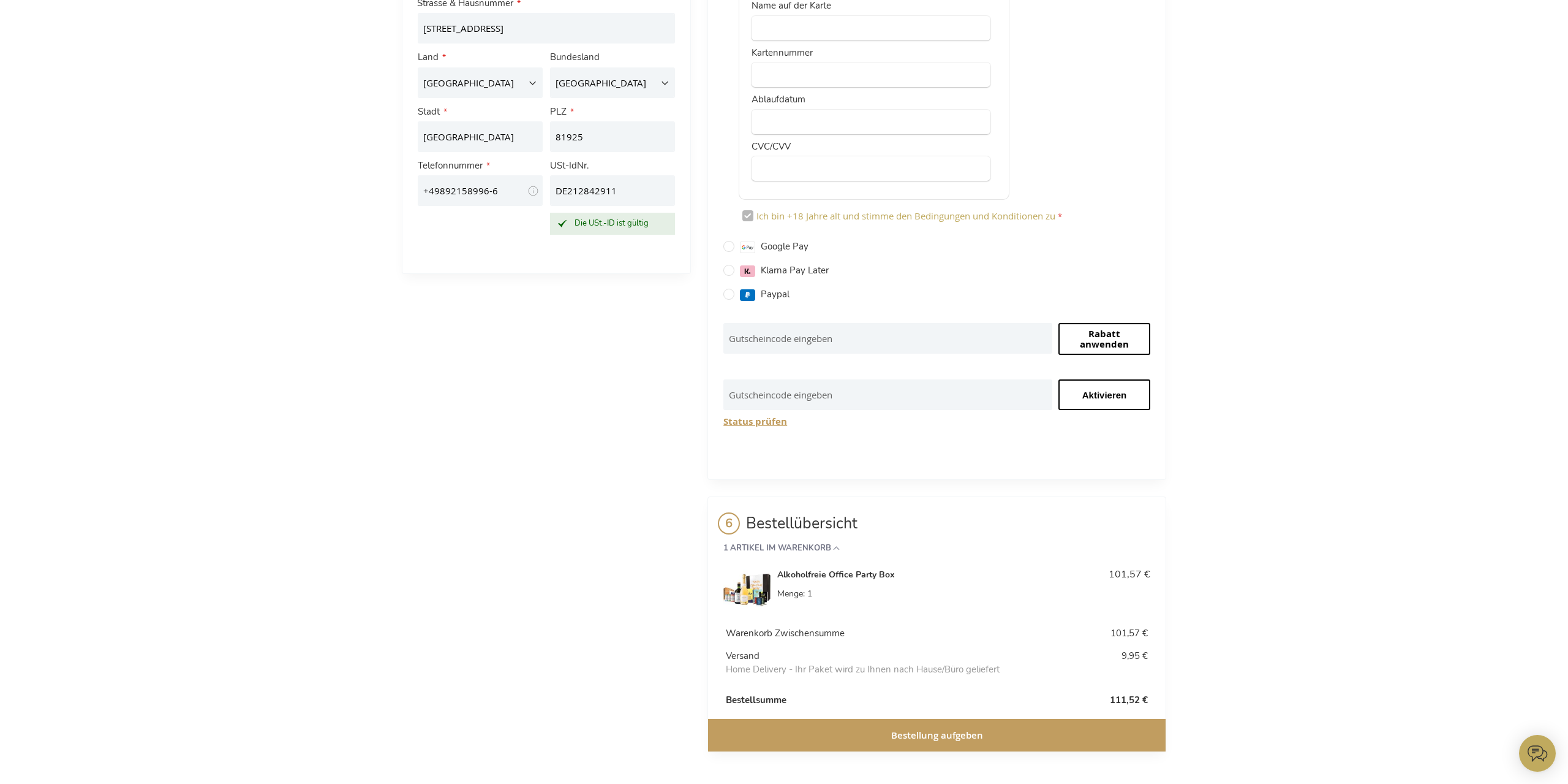
click at [928, 734] on span "Bestellung aufgeben" at bounding box center [937, 735] width 92 height 13
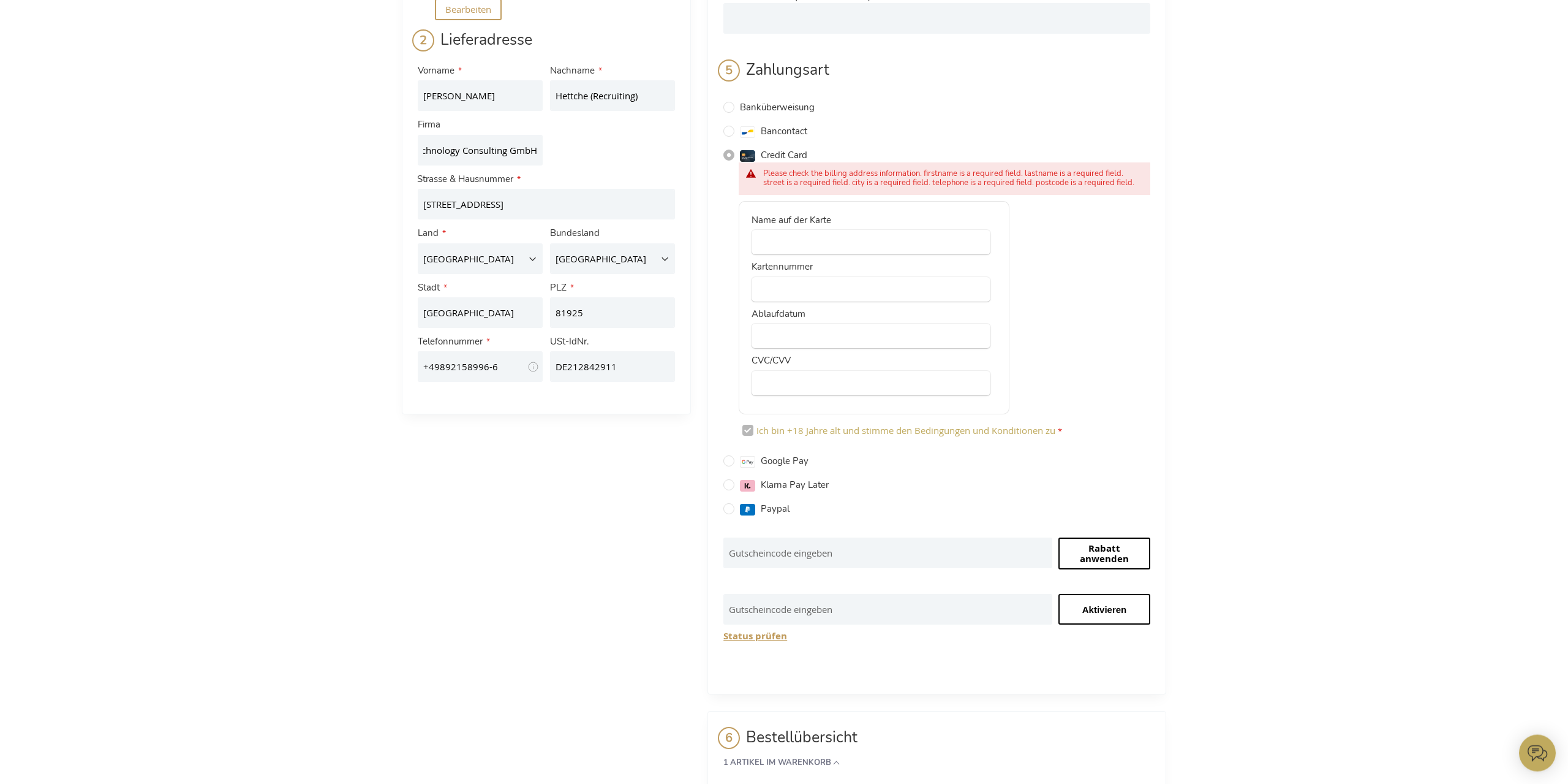
scroll to position [241, 0]
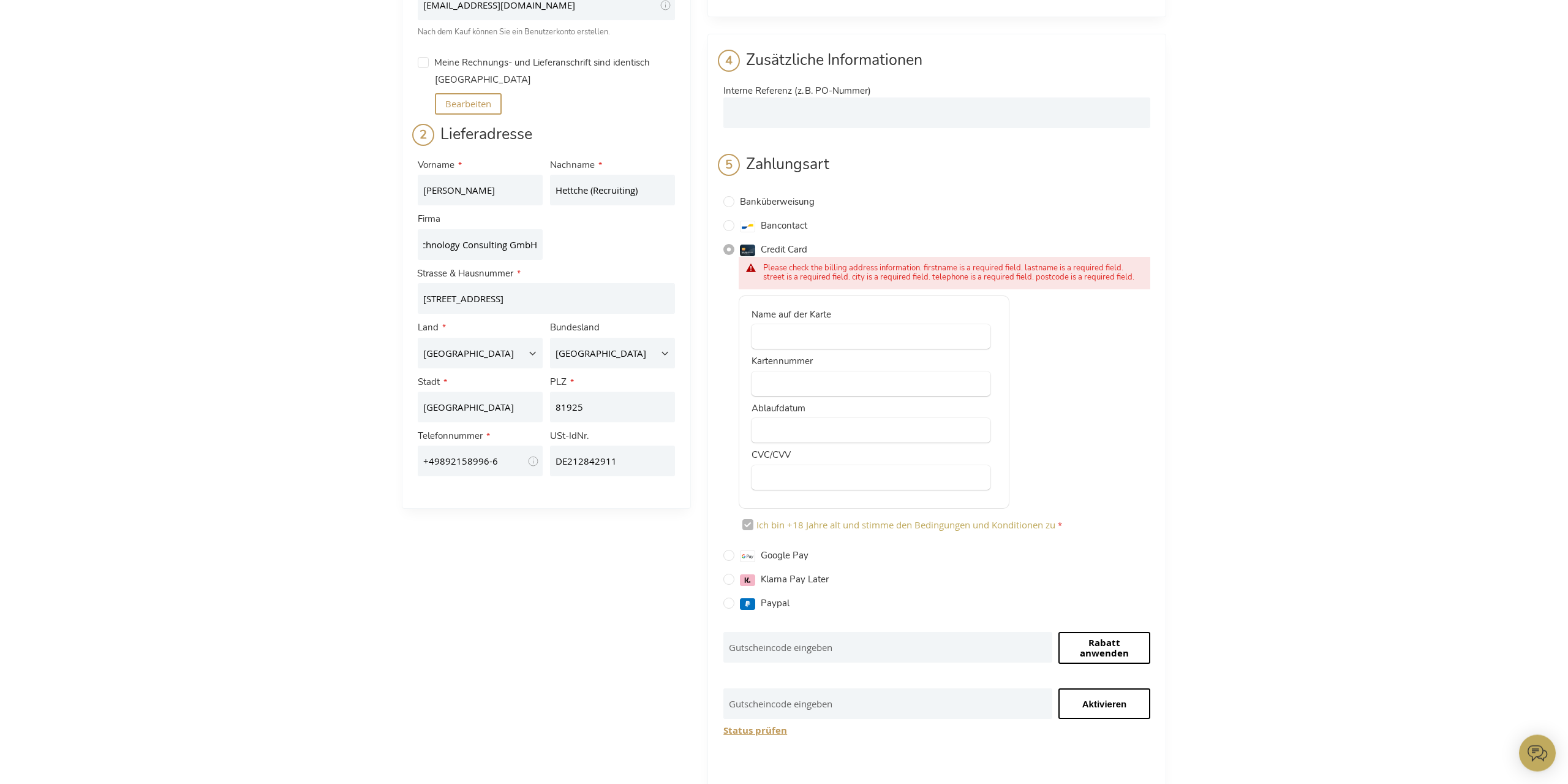
scroll to position [99, 0]
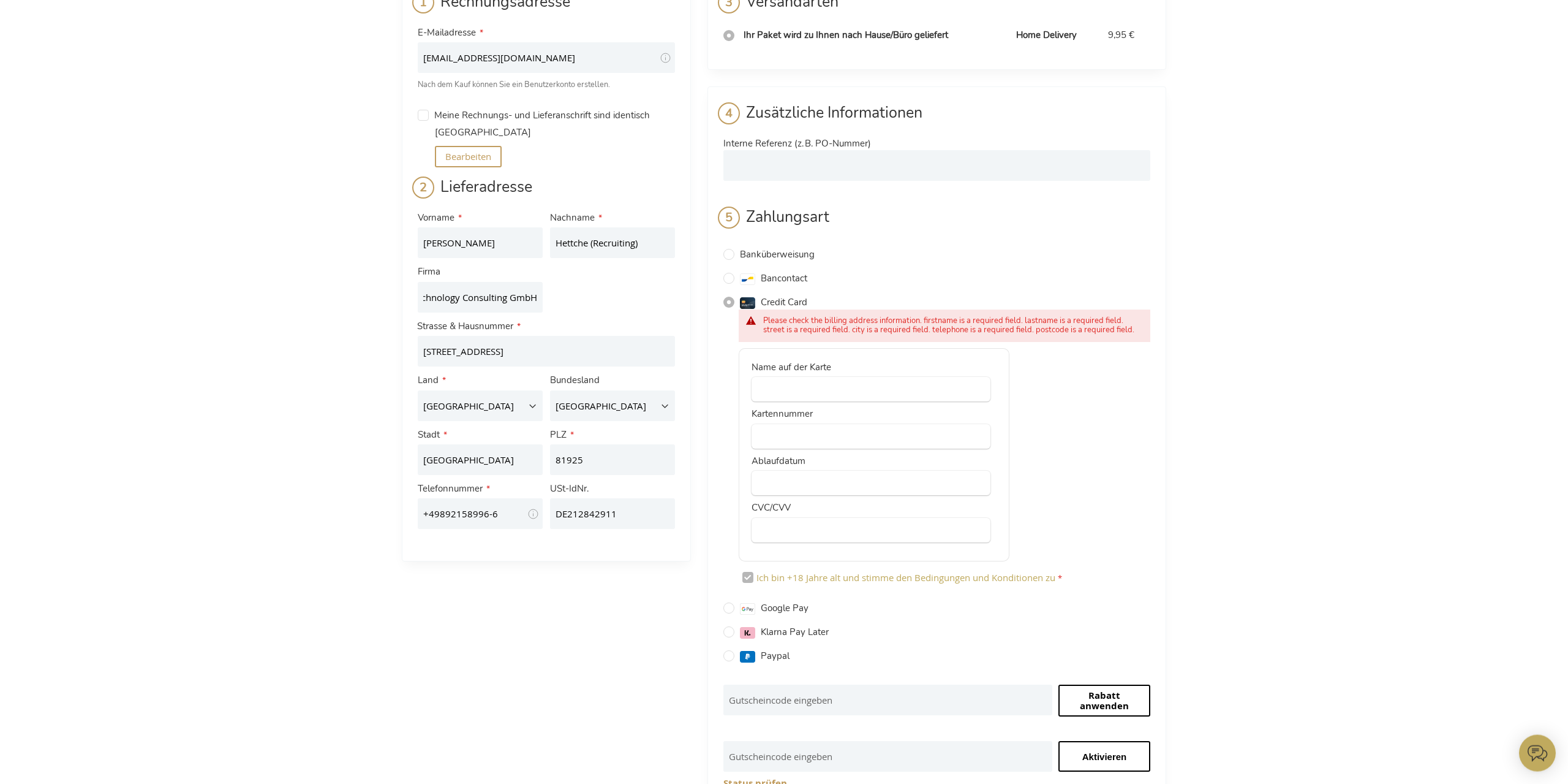
click at [884, 225] on div "Zahlungsart" at bounding box center [936, 222] width 427 height 32
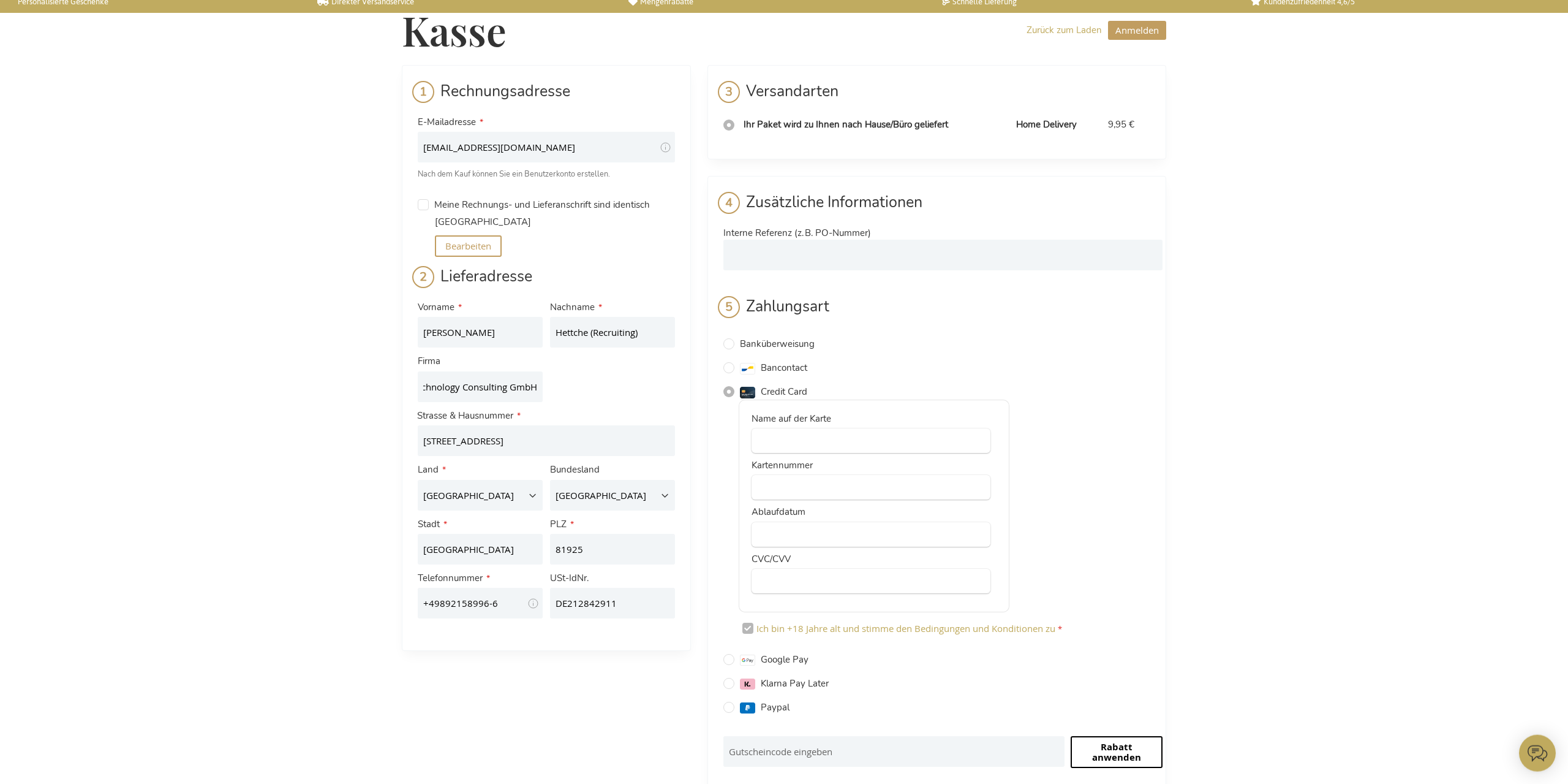
scroll to position [62, 0]
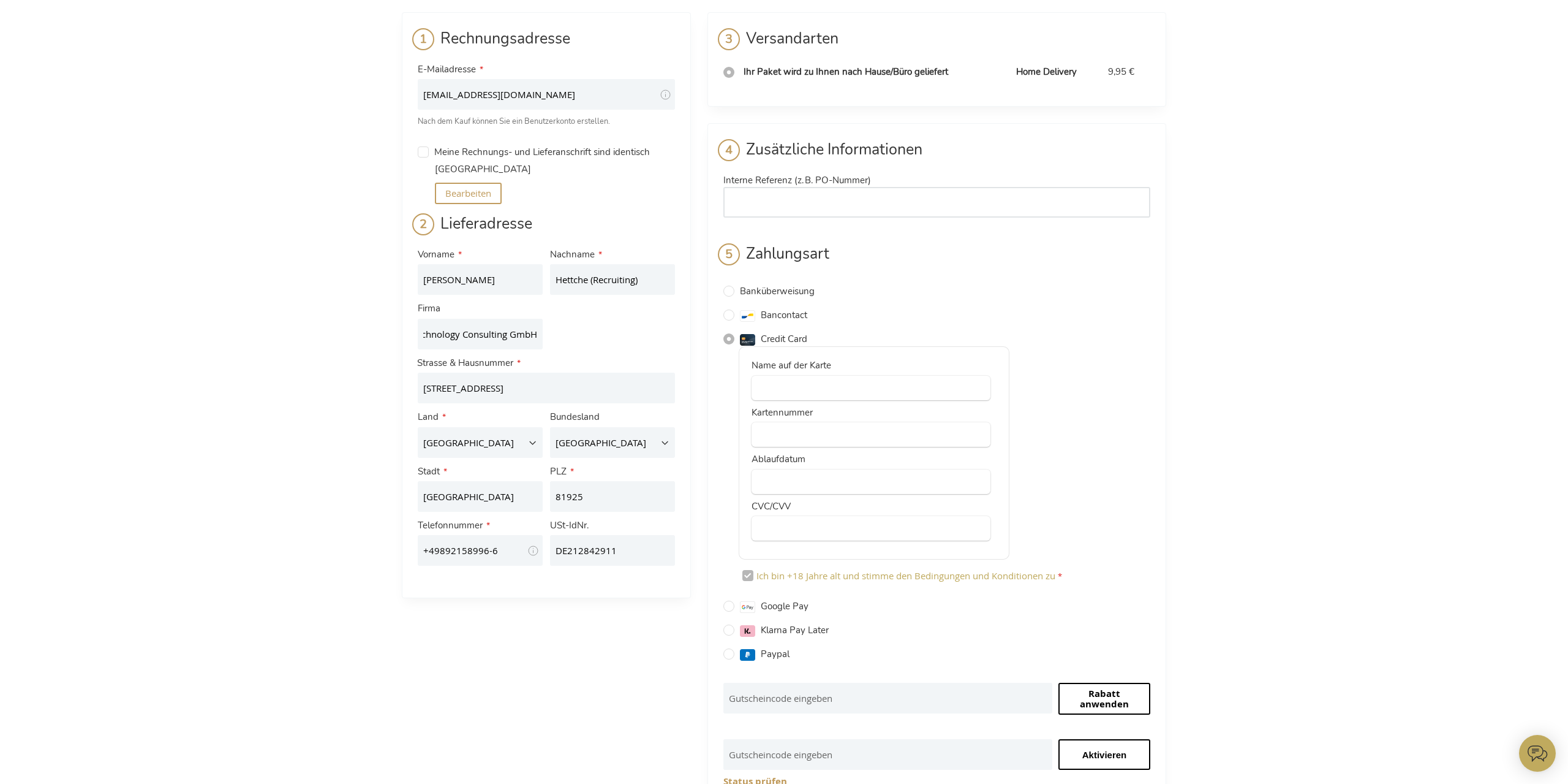
click at [817, 188] on input "Interne Referenz (z. B. PO-Nummer)" at bounding box center [936, 202] width 427 height 31
click at [427, 152] on input "Meine Rechnungs- und Lieferanschrift sind identisch" at bounding box center [423, 152] width 11 height 11
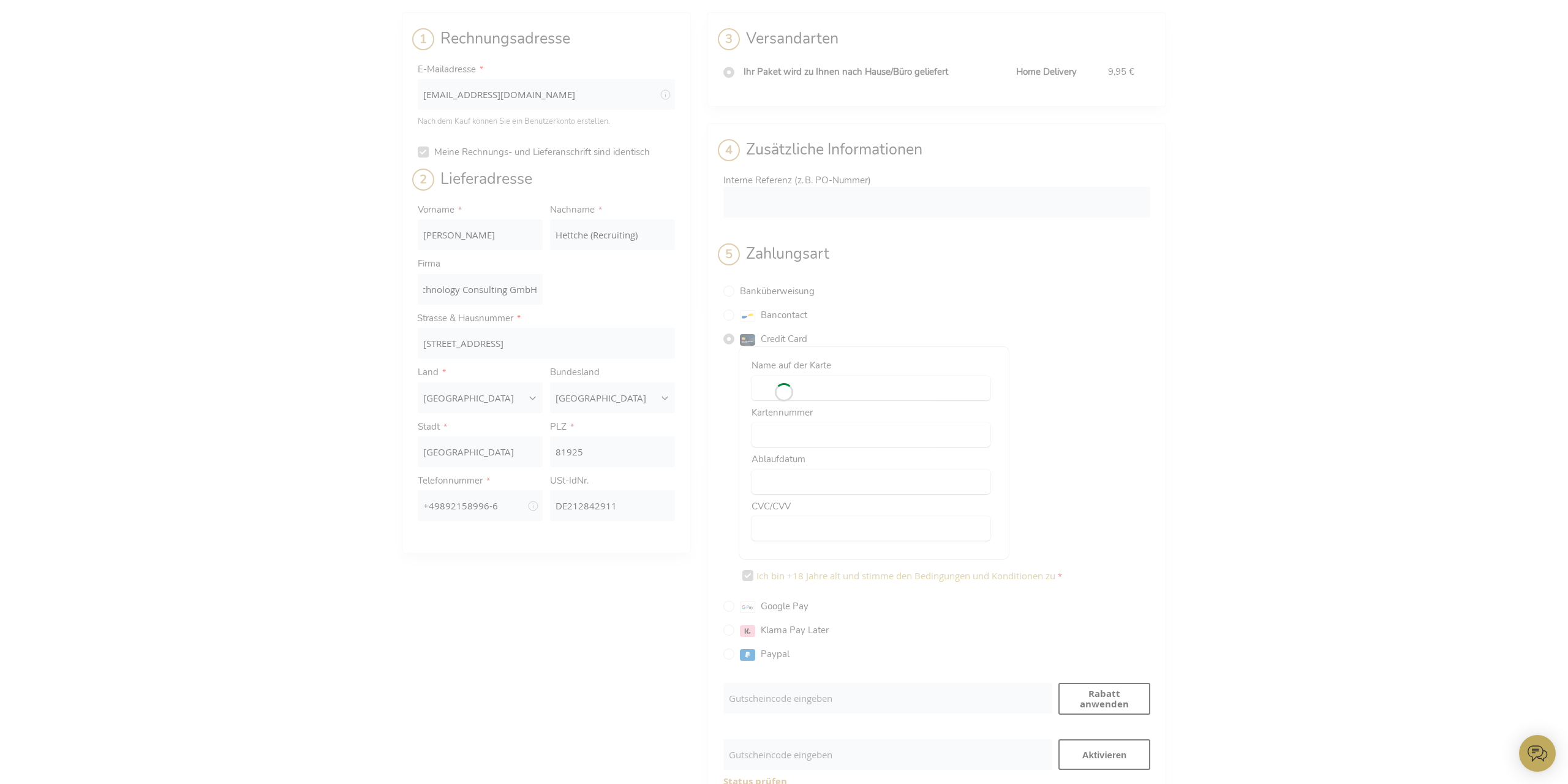
click at [425, 150] on div "Bitte warten..." at bounding box center [784, 392] width 1568 height 784
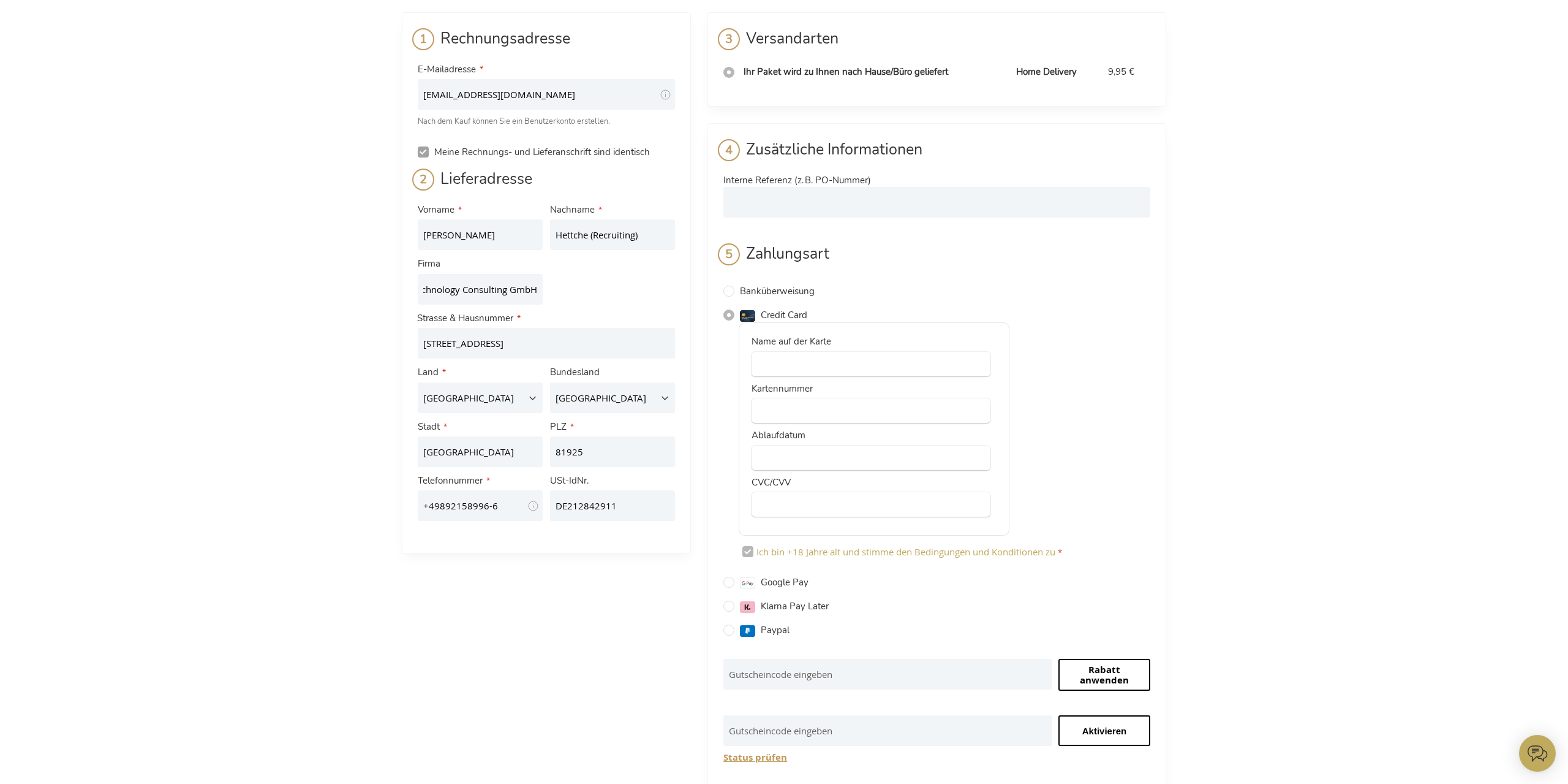
click at [425, 150] on input "Meine Rechnungs- und Lieferanschrift sind identisch" at bounding box center [423, 152] width 11 height 11
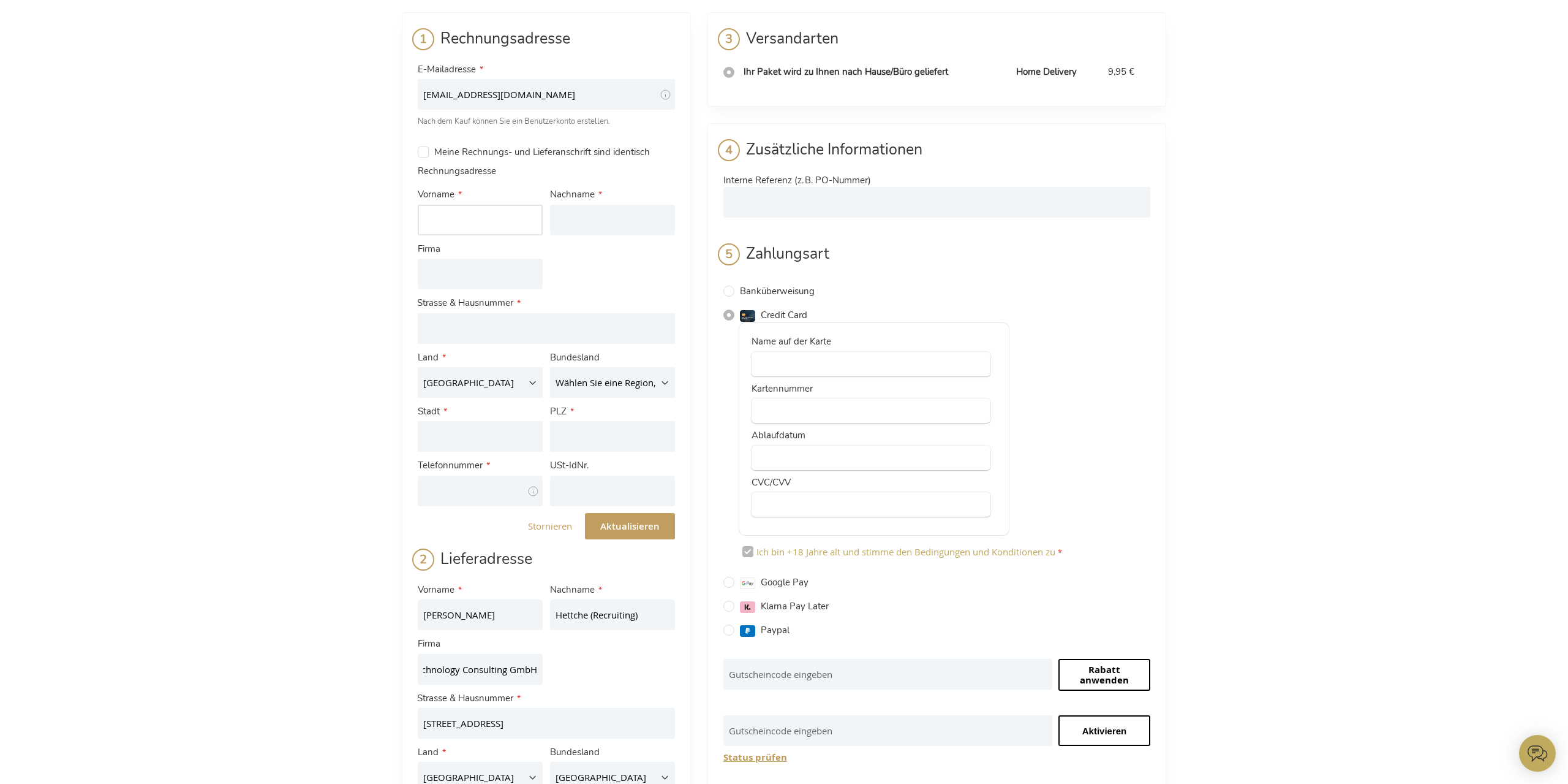
click at [467, 210] on input "Vorname" at bounding box center [480, 219] width 125 height 31
click at [493, 262] on input "Firma" at bounding box center [480, 274] width 125 height 31
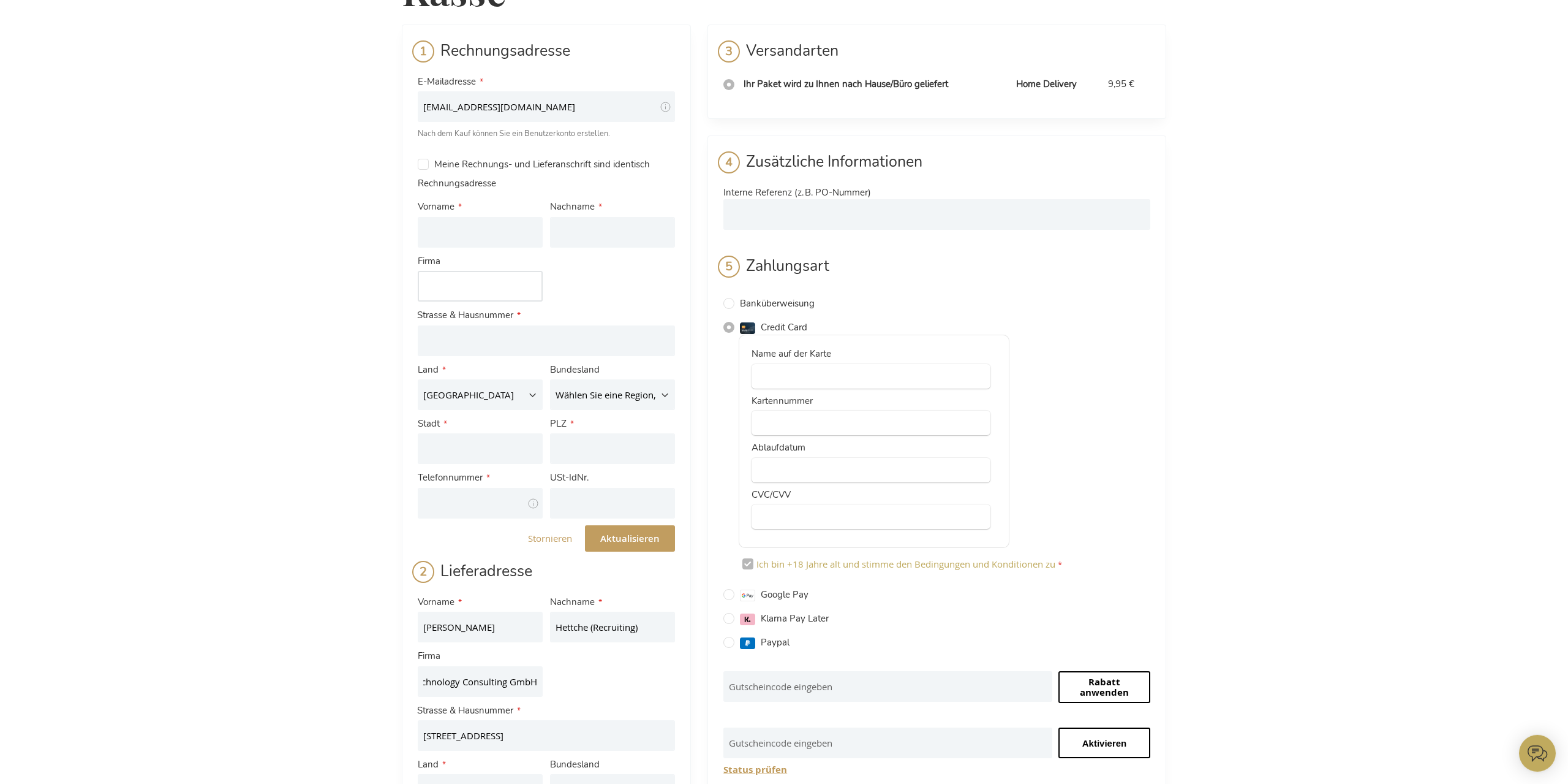
scroll to position [0, 0]
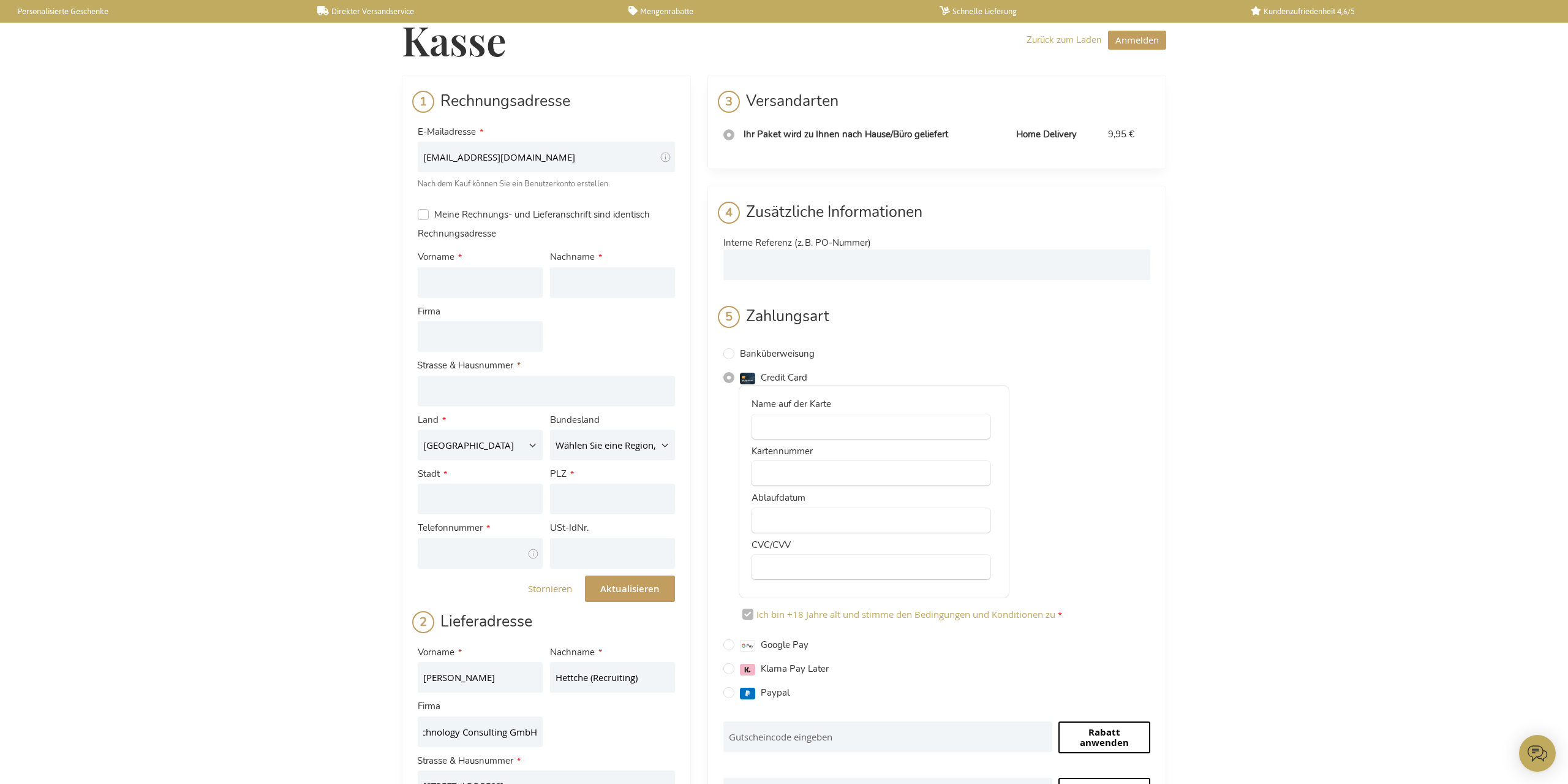
click at [426, 212] on input "Meine Rechnungs- und Lieferanschrift sind identisch" at bounding box center [423, 214] width 11 height 11
checkbox input "true"
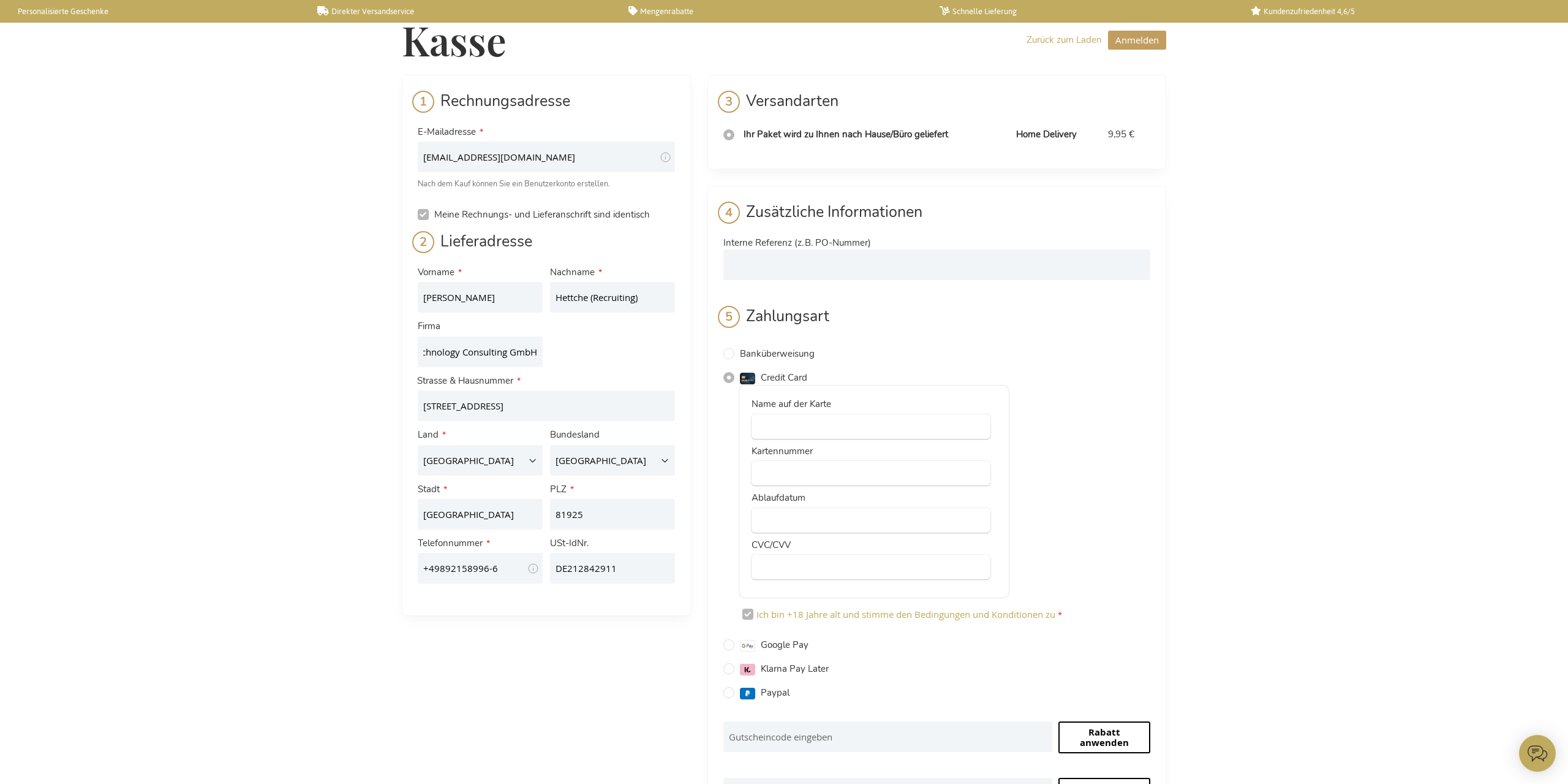
click at [1043, 399] on div "Please check the billing address information. firstname is a required field. la…" at bounding box center [936, 506] width 427 height 243
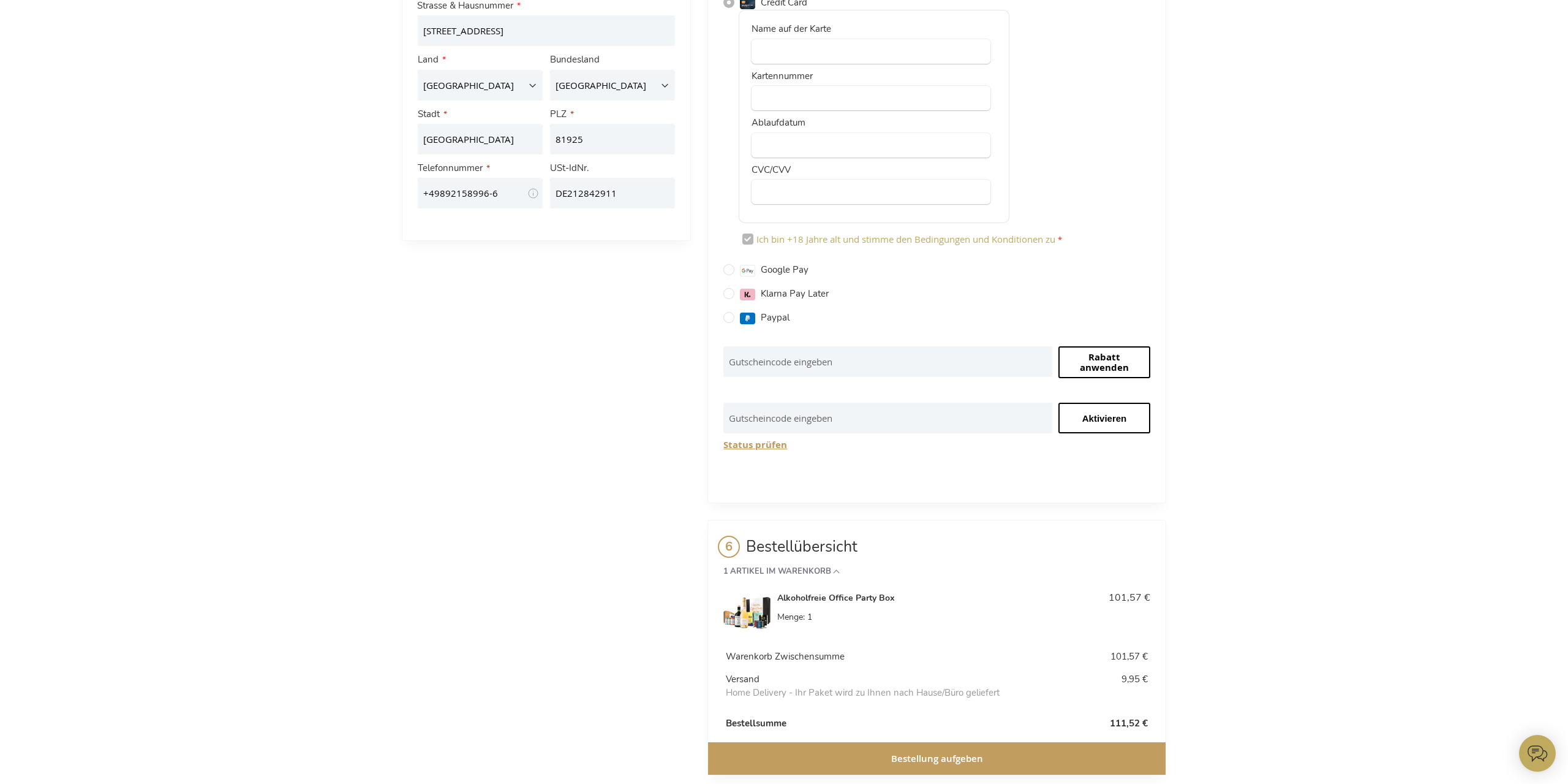
click at [998, 758] on button "Bestellung aufgeben" at bounding box center [936, 758] width 457 height 32
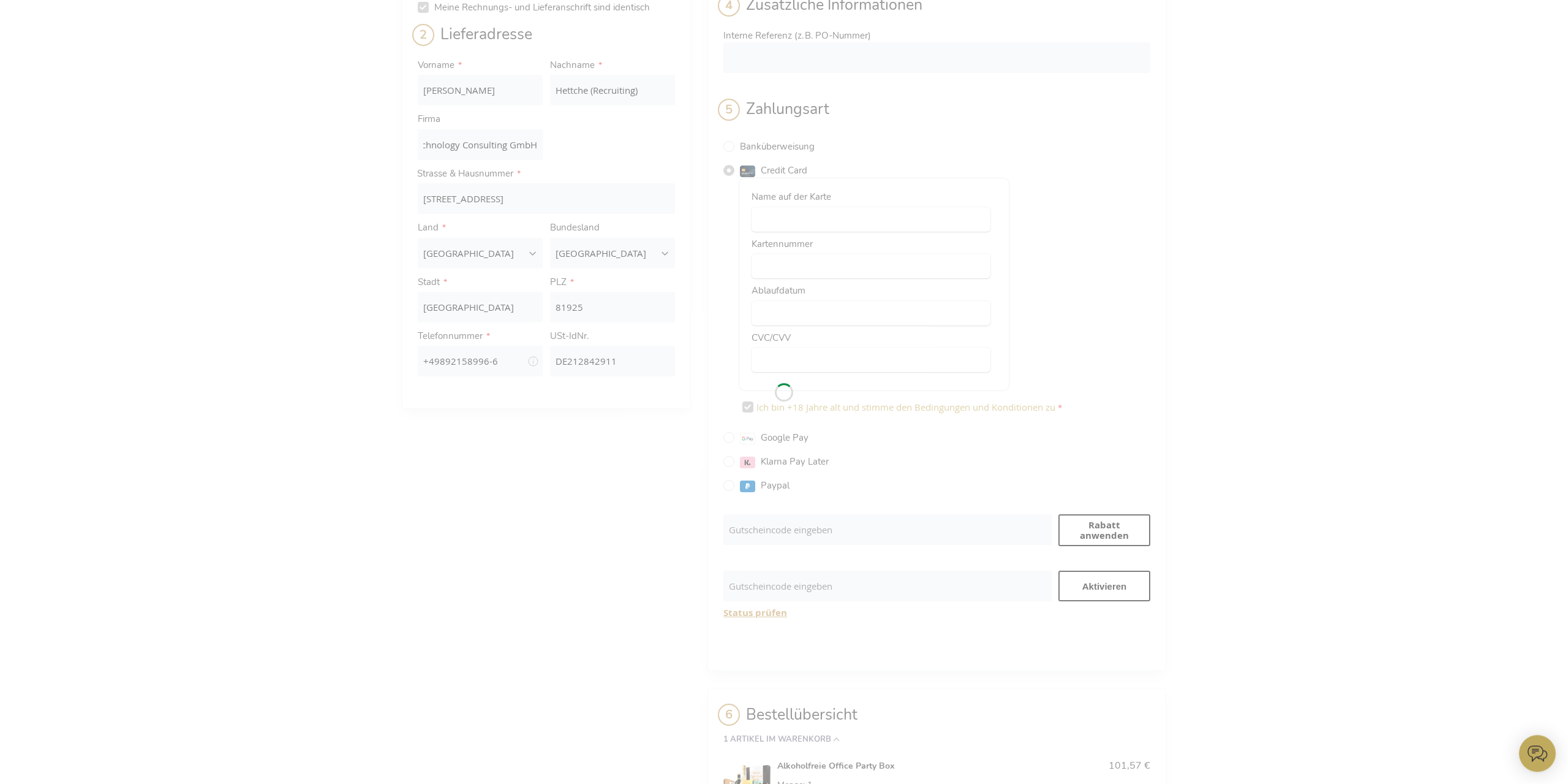
scroll to position [206, 0]
